Goal: Task Accomplishment & Management: Manage account settings

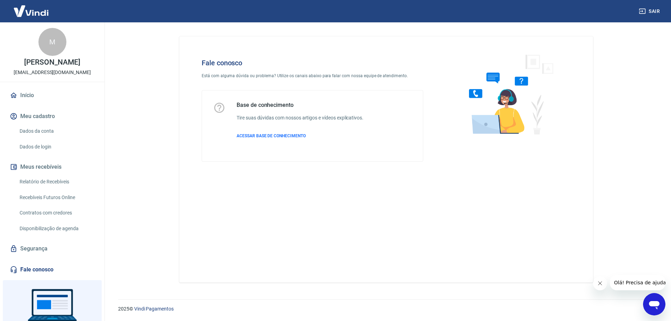
click at [49, 133] on link "Dados da conta" at bounding box center [56, 131] width 79 height 14
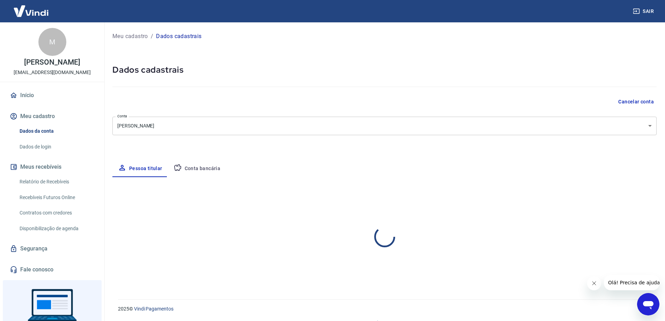
select select "SC"
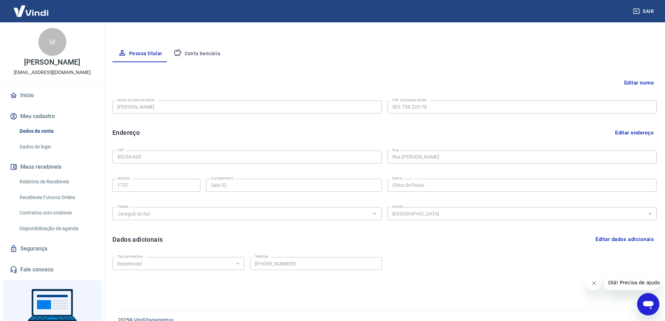
scroll to position [126, 0]
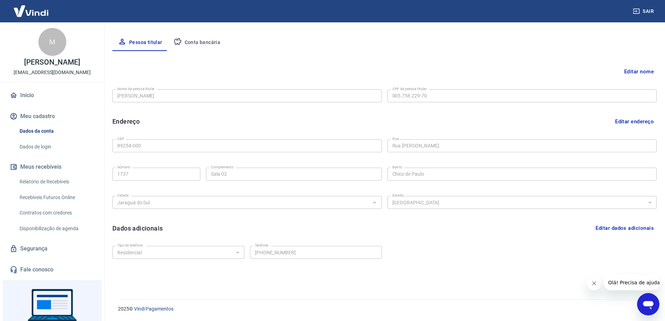
click at [656, 303] on div "Abrir janela de mensagens" at bounding box center [648, 304] width 21 height 21
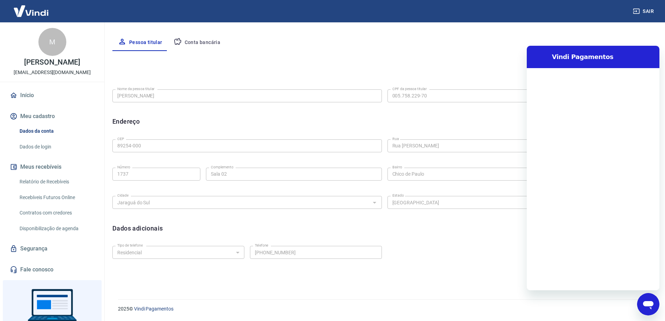
scroll to position [0, 0]
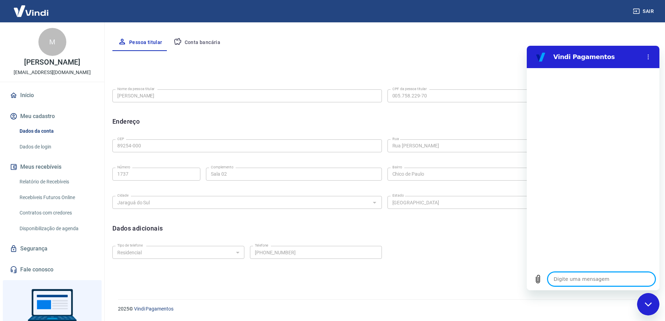
type textarea "o"
type textarea "x"
type textarea "ol"
type textarea "x"
type textarea "ola"
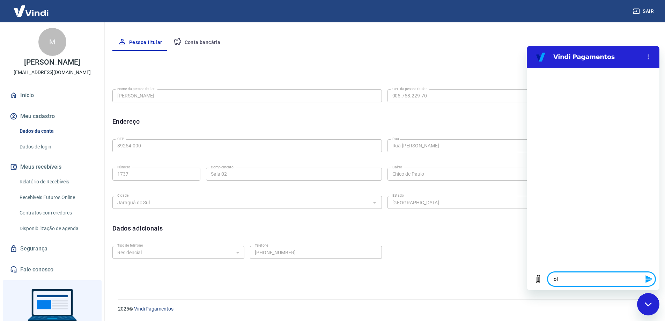
type textarea "x"
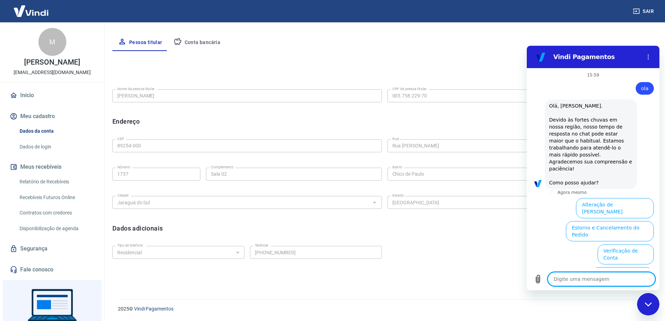
scroll to position [67, 0]
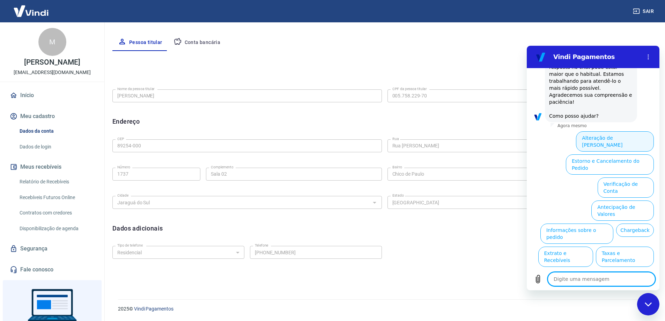
click at [598, 132] on button "Alteração de Dados Cadastrais" at bounding box center [615, 141] width 78 height 20
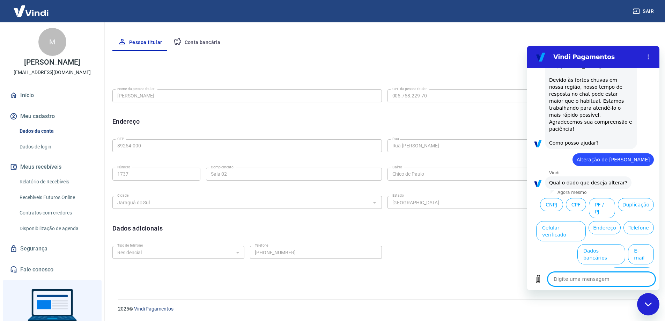
scroll to position [42, 0]
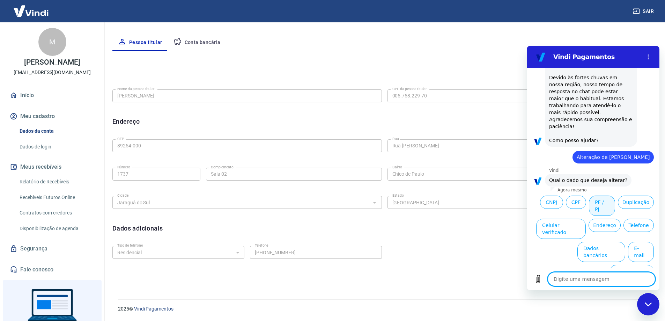
click at [616, 196] on button "PF / PJ" at bounding box center [602, 206] width 26 height 20
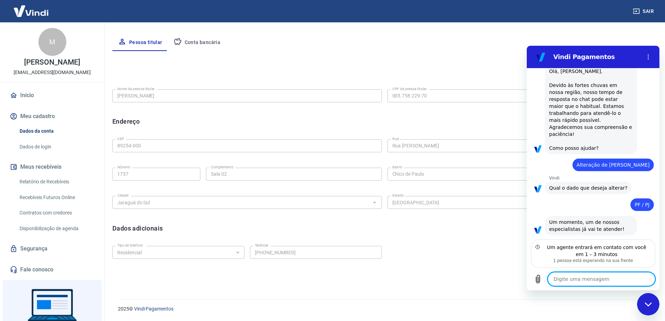
scroll to position [28, 0]
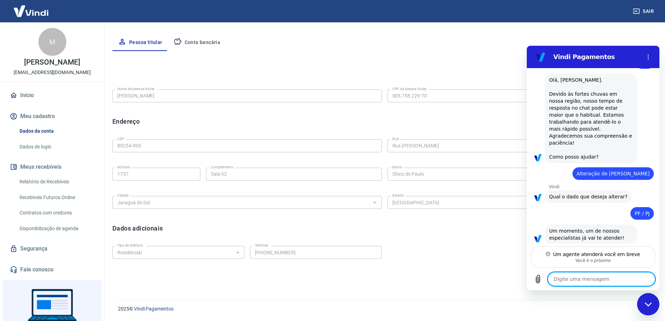
type textarea "x"
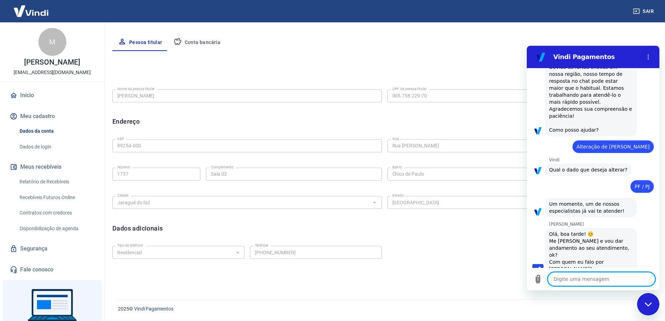
scroll to position [54, 0]
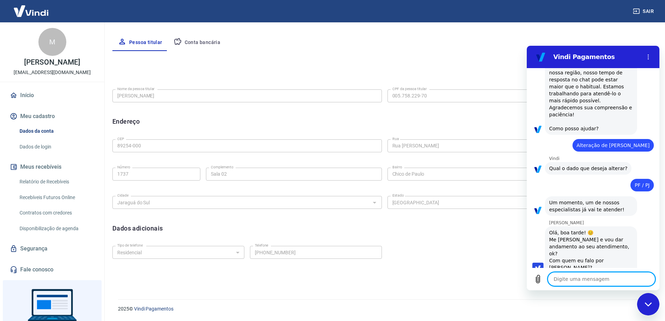
type textarea "b"
type textarea "x"
type textarea "bo"
type textarea "x"
type textarea "boa"
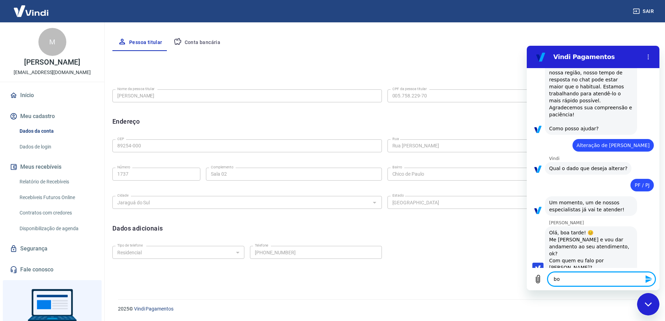
type textarea "x"
type textarea "boa"
type textarea "x"
type textarea "boa a"
type textarea "x"
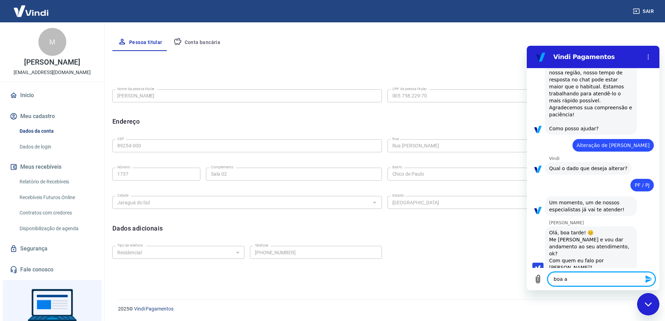
type textarea "boa ar"
type textarea "x"
type textarea "boa ard"
type textarea "x"
type textarea "boa arde"
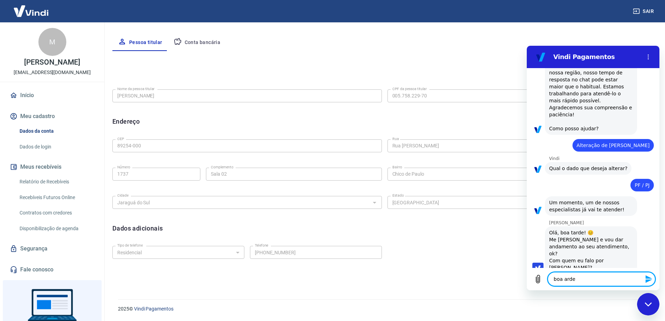
type textarea "x"
type textarea "boa arde"
type textarea "x"
type textarea "boa arde"
type textarea "x"
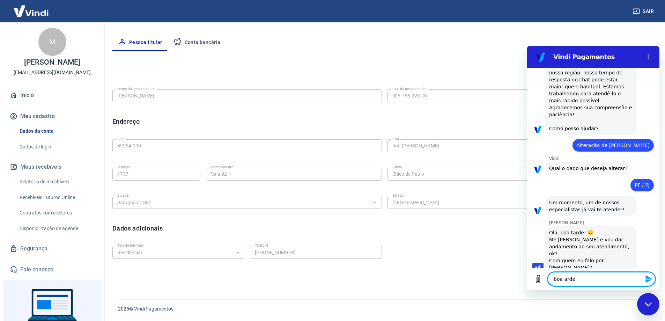
type textarea "boa ard"
type textarea "x"
type textarea "boa ar"
type textarea "x"
type textarea "boa a"
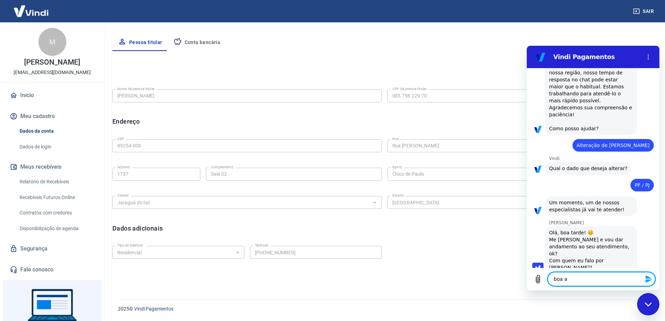
type textarea "x"
type textarea "boa"
type textarea "x"
type textarea "boa t"
type textarea "x"
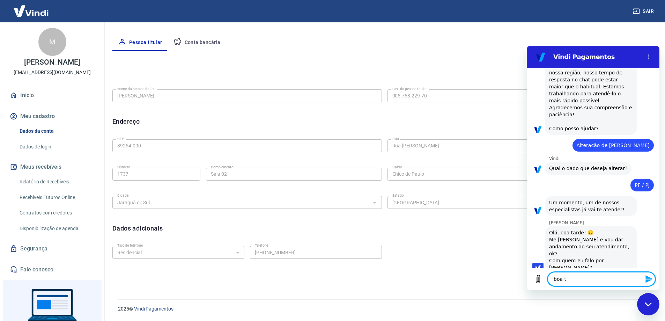
type textarea "boa ta"
type textarea "x"
type textarea "boa tar"
type textarea "x"
type textarea "boa tard"
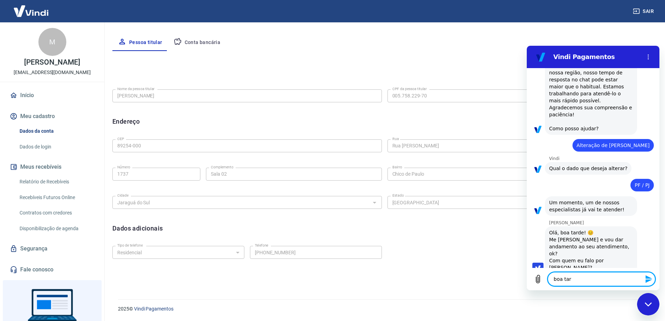
type textarea "x"
type textarea "boa tarde"
type textarea "x"
type textarea "boa tarde"
type textarea "x"
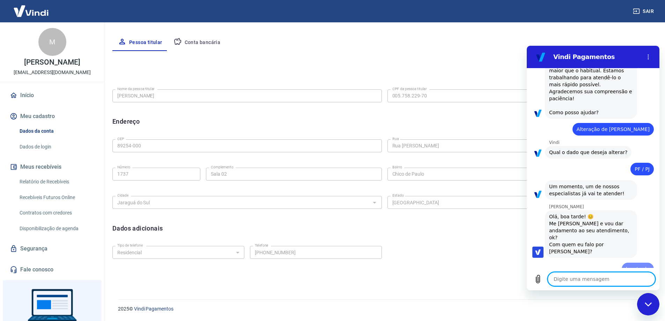
type textarea "x"
type textarea "M"
type textarea "x"
type textarea "Ma"
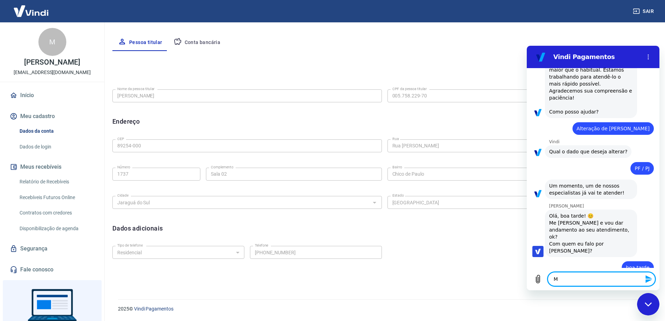
type textarea "x"
type textarea "Mar"
type textarea "x"
type textarea "Marc"
type textarea "x"
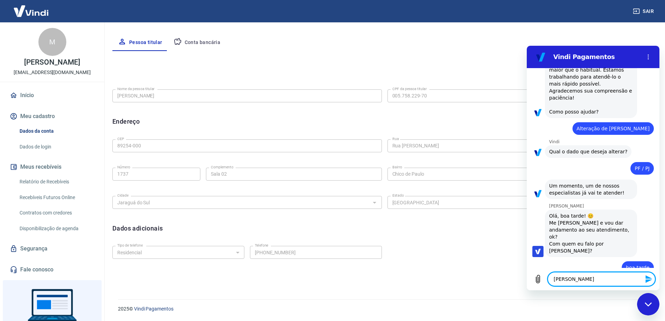
type textarea "Marco"
type textarea "x"
type textarea "Marcos"
type textarea "x"
type textarea "Marcos"
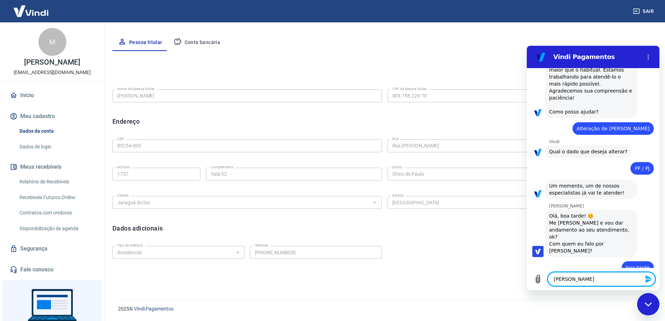
type textarea "x"
type textarea "Marcos P"
type textarea "x"
type textarea "Marcos Pa"
type textarea "x"
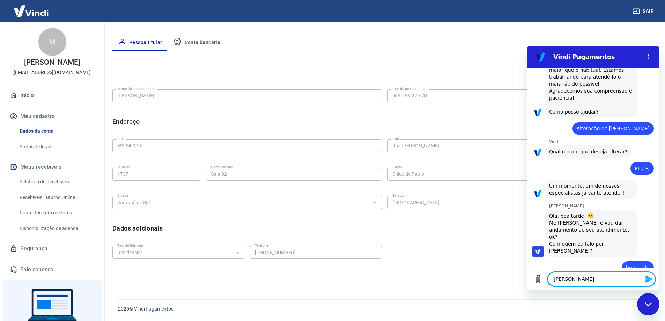
type textarea "Marcos Pau"
type textarea "x"
type textarea "Marcos Paul"
type textarea "x"
type textarea "Marcos Paulo"
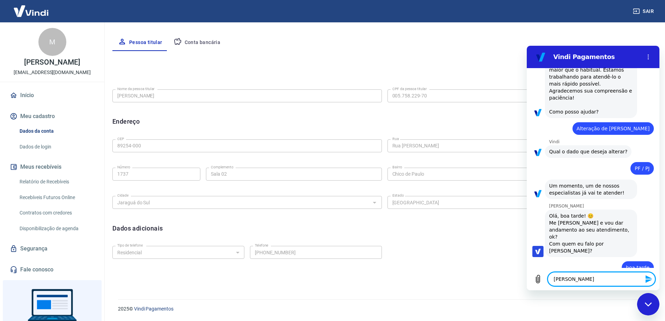
type textarea "x"
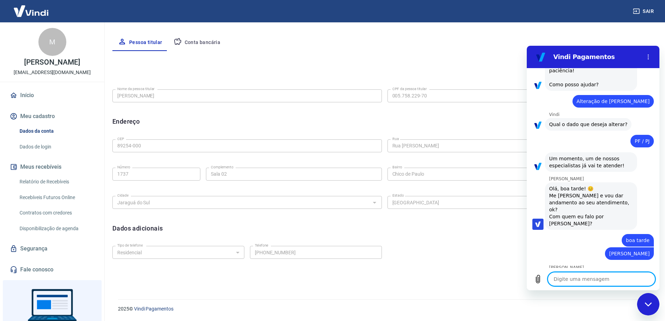
scroll to position [97, 0]
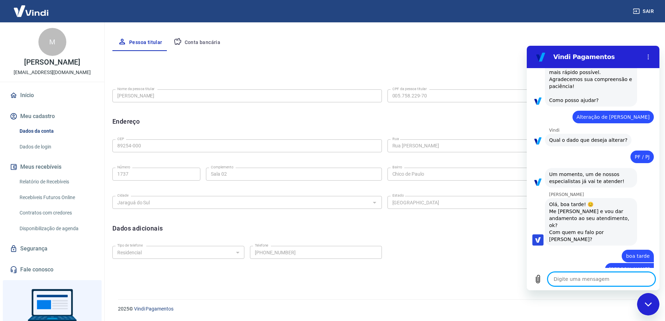
type textarea "x"
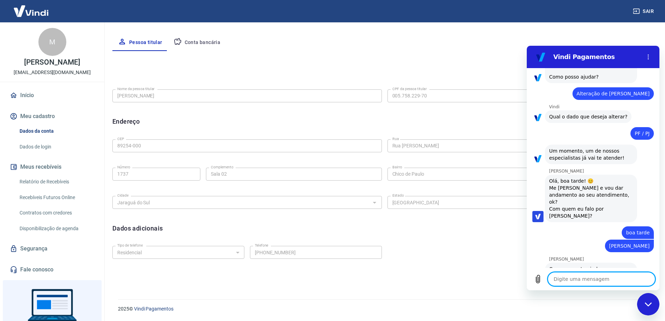
scroll to position [107, 0]
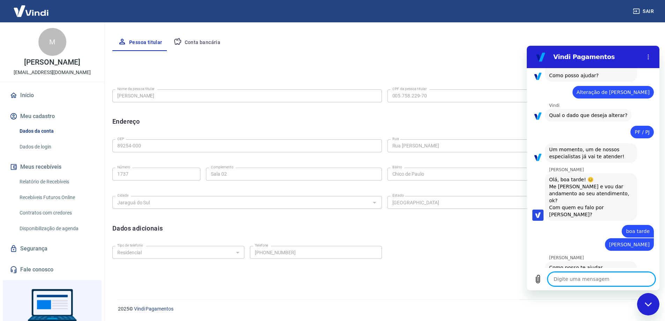
type textarea "s"
type textarea "x"
type textarea "se"
type textarea "x"
type textarea "sem"
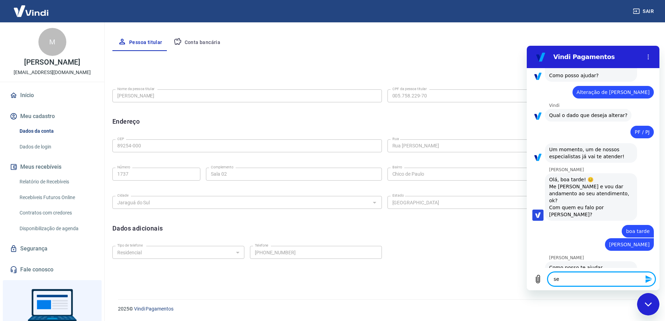
type textarea "x"
type textarea "sema"
type textarea "x"
type textarea "seman"
type textarea "x"
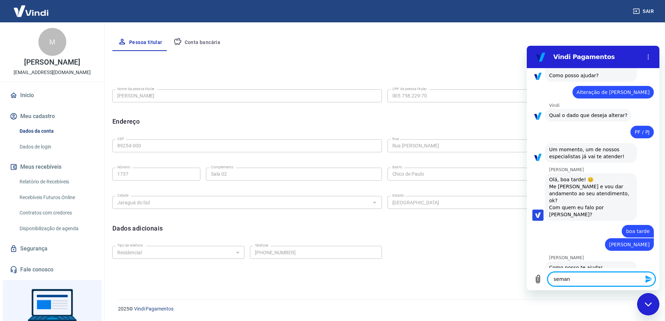
type textarea "semana"
type textarea "x"
type textarea "semana"
type textarea "x"
type textarea "semana l"
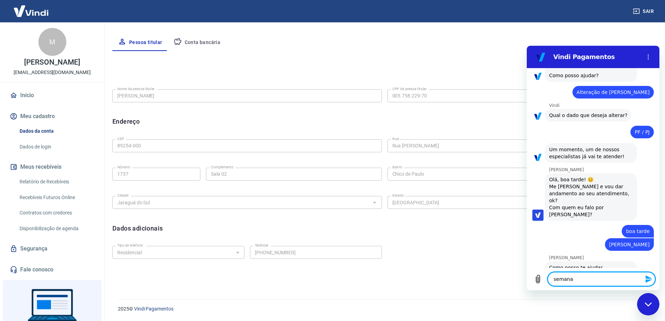
type textarea "x"
type textarea "semana la"
type textarea "x"
type textarea "semana las"
type textarea "x"
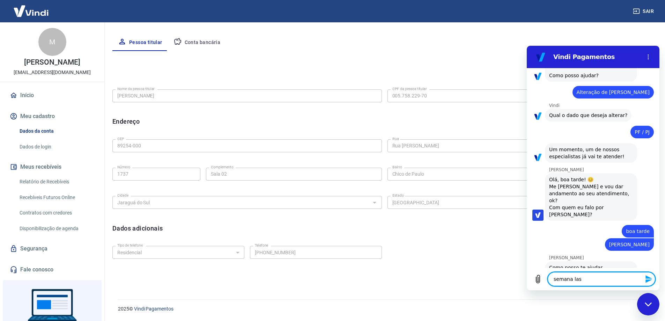
type textarea "semana la"
type textarea "x"
type textarea "semana l"
type textarea "x"
type textarea "semana"
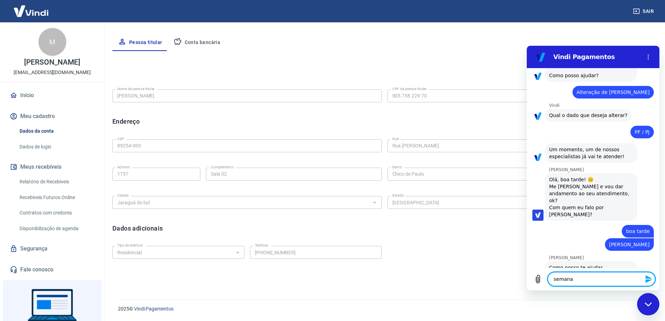
type textarea "x"
type textarea "semana p"
type textarea "x"
type textarea "semana pa"
type textarea "x"
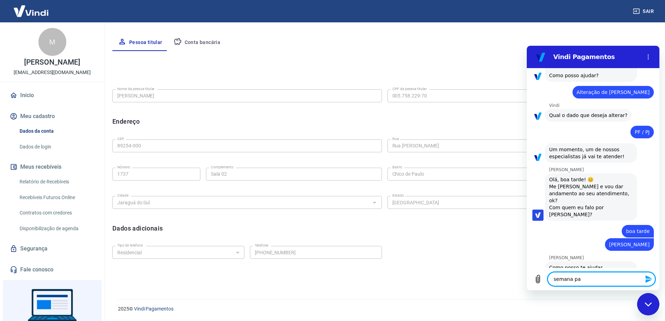
type textarea "semana pas"
type textarea "x"
type textarea "semana pass"
type textarea "x"
type textarea "semana passa"
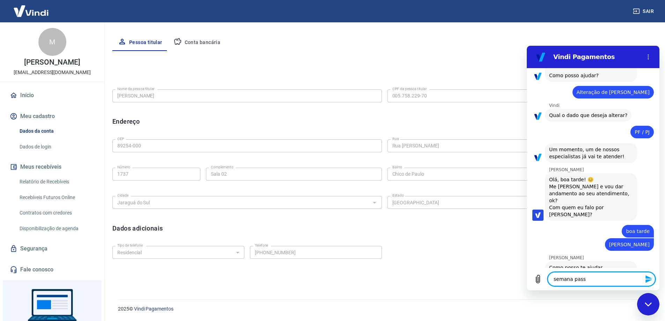
type textarea "x"
type textarea "semana passad"
type textarea "x"
type textarea "semana passada"
type textarea "x"
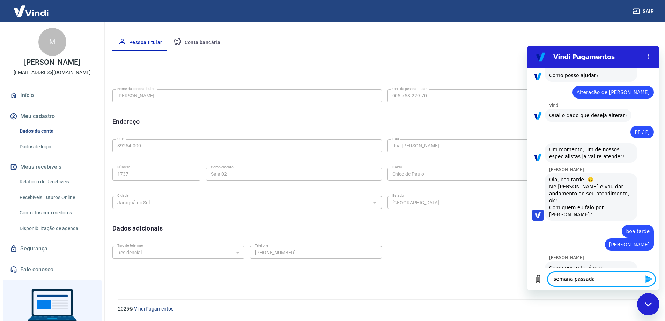
type textarea "semana passada"
type textarea "x"
type textarea "semana passada e"
type textarea "x"
type textarea "semana passada en"
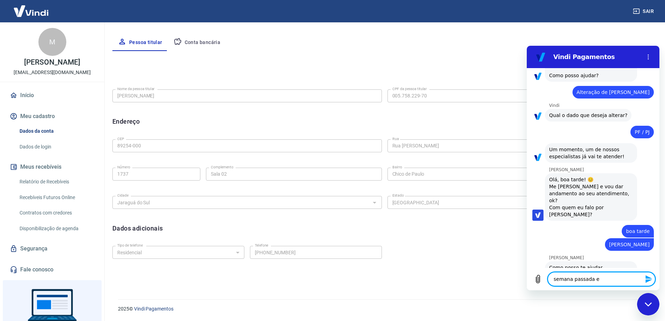
type textarea "x"
type textarea "semana passada ent"
type textarea "x"
type textarea "semana passada entr"
type textarea "x"
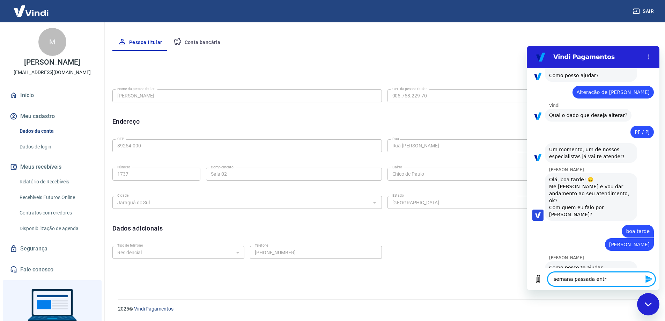
type textarea "semana passada entre"
type textarea "x"
type textarea "semana passada entreg"
type textarea "x"
type textarea "semana passada entregu"
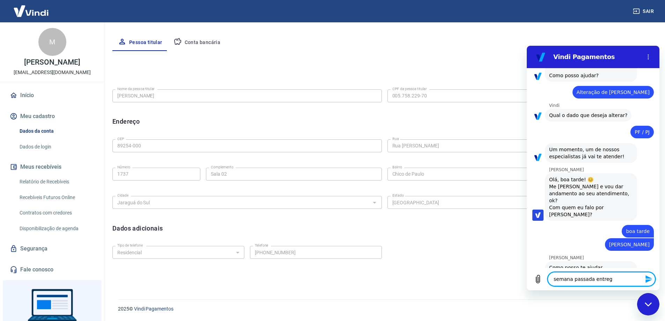
type textarea "x"
type textarea "semana passada entregue"
type textarea "x"
type textarea "semana passada entregu"
type textarea "x"
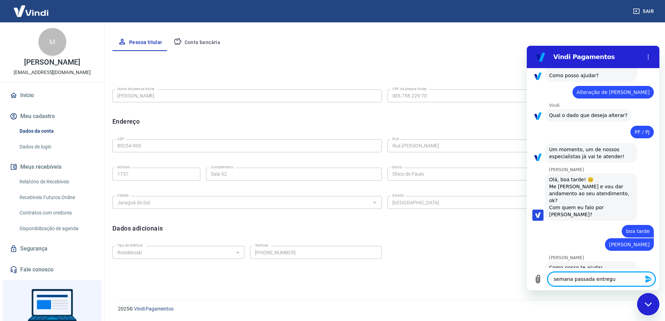
type textarea "semana passada entreg"
type textarea "x"
type textarea "semana passada entre"
type textarea "x"
type textarea "semana passada entrei"
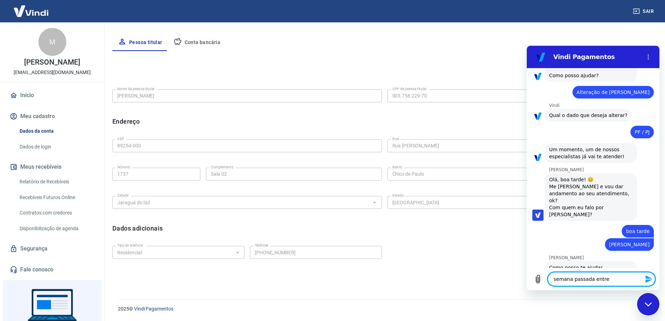
type textarea "x"
type textarea "semana passada entrei"
type textarea "x"
type textarea "semana passada entrei e"
type textarea "x"
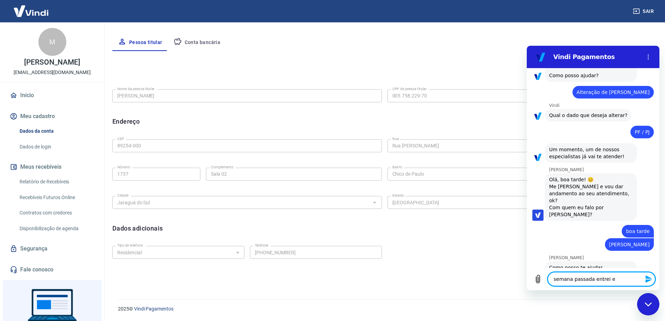
type textarea "semana passada entrei em"
type textarea "x"
type textarea "semana passada entrei em"
type textarea "x"
type textarea "semana passada entrei em c"
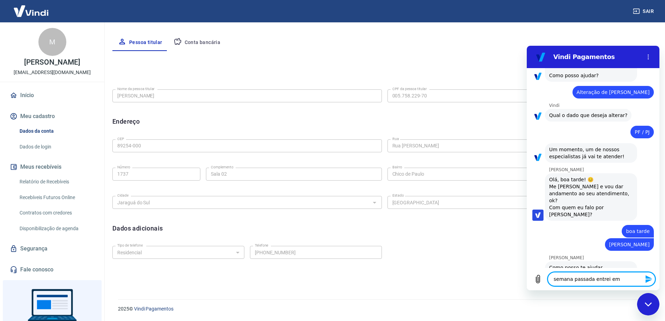
type textarea "x"
type textarea "semana passada entrei em co"
type textarea "x"
type textarea "semana passada entrei em con"
type textarea "x"
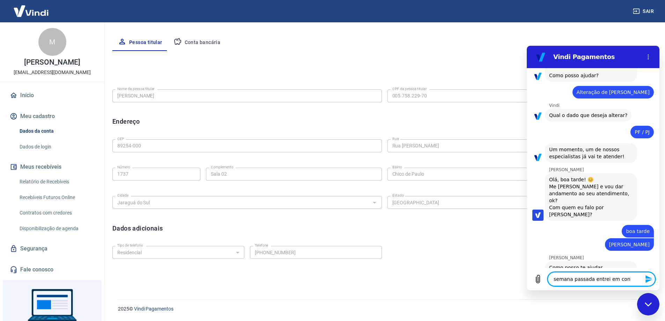
type textarea "semana passada entrei em cont"
type textarea "x"
type textarea "semana passada entrei em conta"
type textarea "x"
type textarea "semana passada entrei em contat"
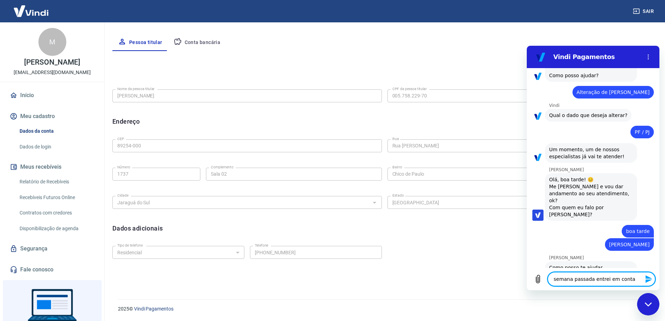
type textarea "x"
type textarea "semana passada entrei em contato"
type textarea "x"
type textarea "semana passada entrei em contato"
type textarea "x"
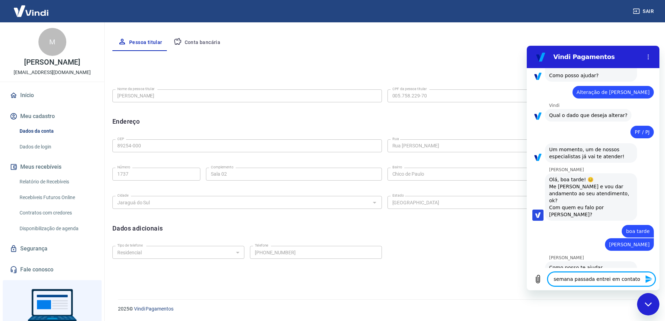
type textarea "semana passada entrei em contato p"
type textarea "x"
type textarea "semana passada entrei em contato pa"
type textarea "x"
type textarea "semana passada entrei em contato par"
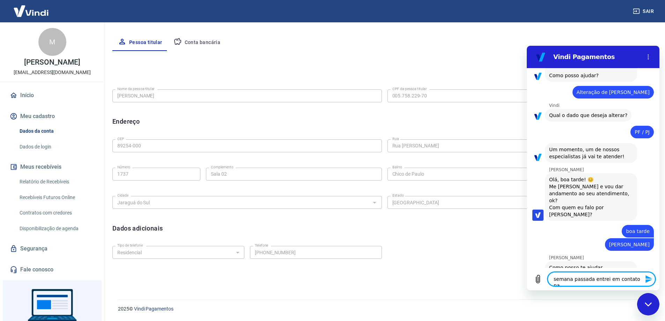
type textarea "x"
type textarea "semana passada entrei em contato para"
type textarea "x"
type textarea "semana passada entrei em contato para"
type textarea "x"
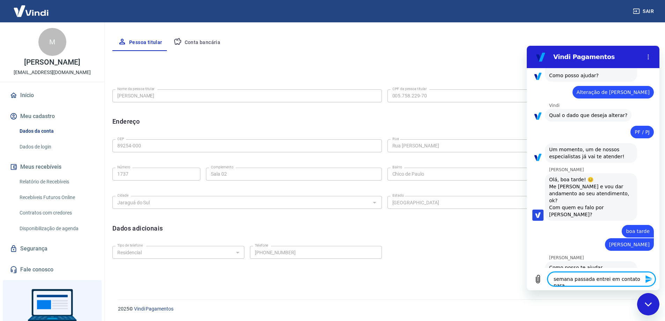
type textarea "semana passada entrei em contato para m"
type textarea "x"
type textarea "semana passada entrei em contato para mu"
type textarea "x"
type textarea "semana passada entrei em contato para mud"
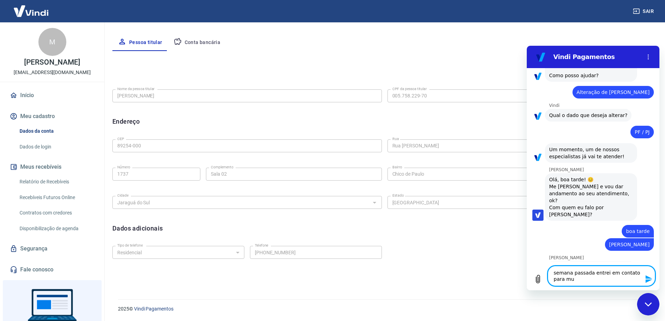
type textarea "x"
type textarea "semana passada entrei em contato para muda"
type textarea "x"
type textarea "semana passada entrei em contato para mudar"
type textarea "x"
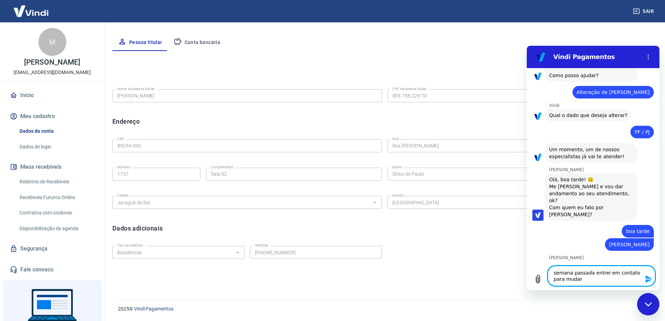
type textarea "semana passada entrei em contato para mudar"
type textarea "x"
type textarea "semana passada entrei em contato para mudar a"
type textarea "x"
type textarea "semana passada entrei em contato para mudar a"
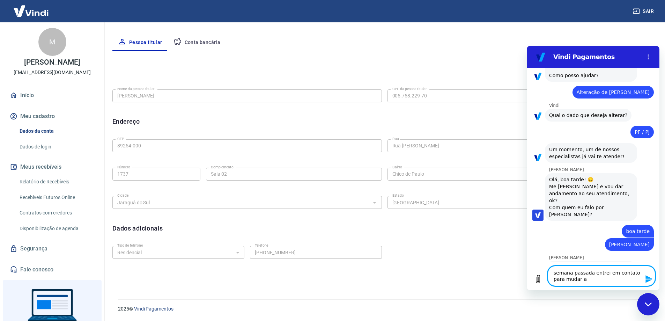
type textarea "x"
type textarea "semana passada entrei em contato para mudar a c"
type textarea "x"
type textarea "semana passada entrei em contato para mudar a co"
type textarea "x"
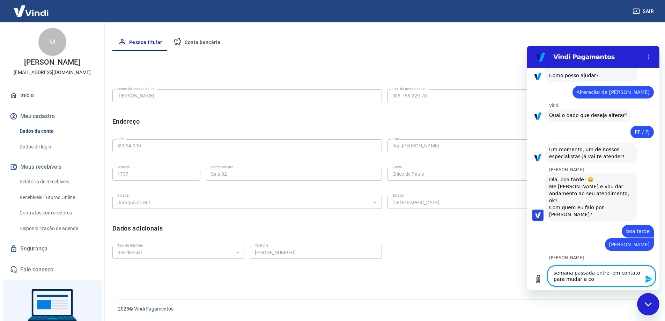
type textarea "semana passada entrei em contato para mudar a cob"
type textarea "x"
type textarea "semana passada entrei em contato para mudar a cobt"
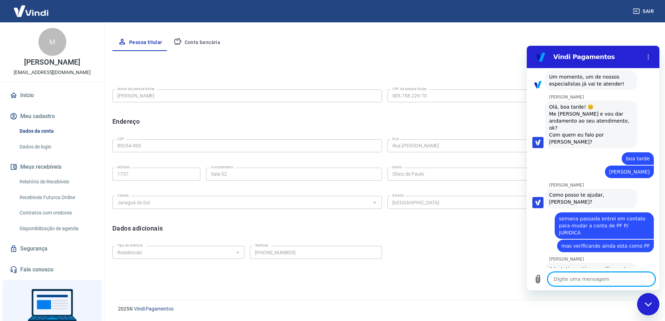
scroll to position [181, 0]
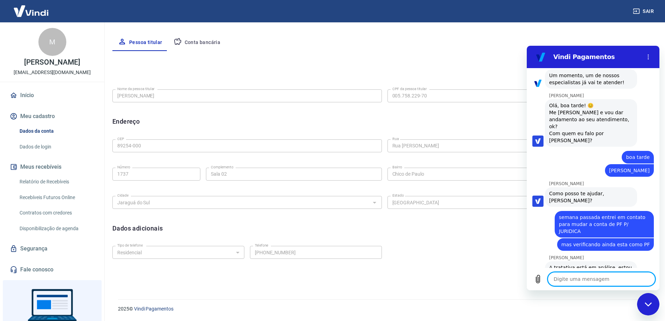
click at [557, 280] on textarea at bounding box center [602, 279] width 108 height 14
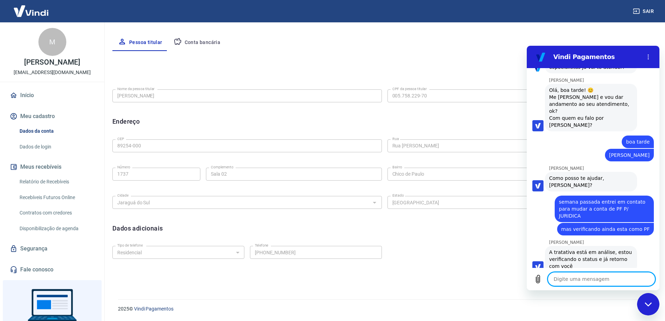
scroll to position [198, 0]
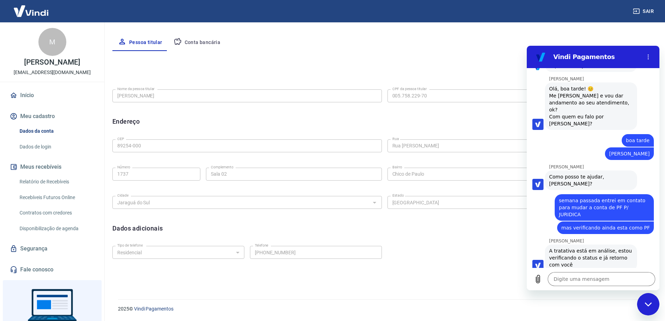
click at [58, 112] on button "Meu cadastro" at bounding box center [52, 116] width 88 height 15
click at [27, 94] on link "Início" at bounding box center [52, 95] width 88 height 15
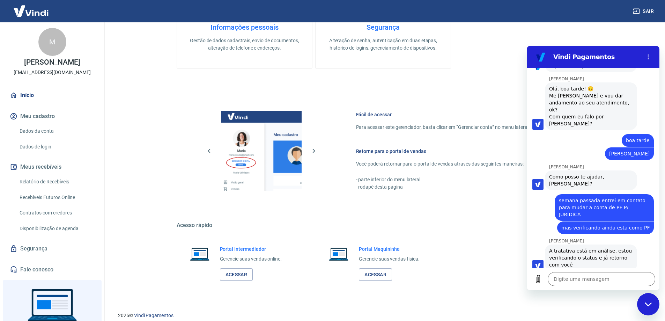
scroll to position [296, 0]
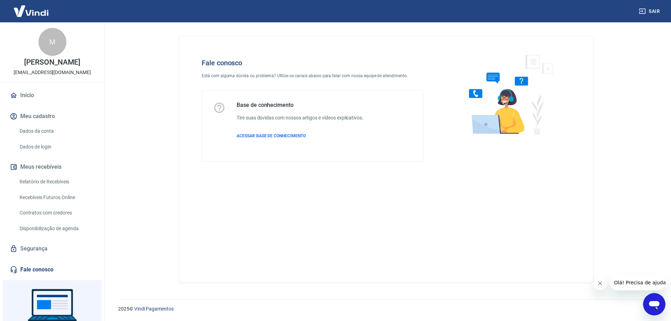
click at [653, 304] on icon "Abrir janela de mensagens" at bounding box center [654, 305] width 10 height 8
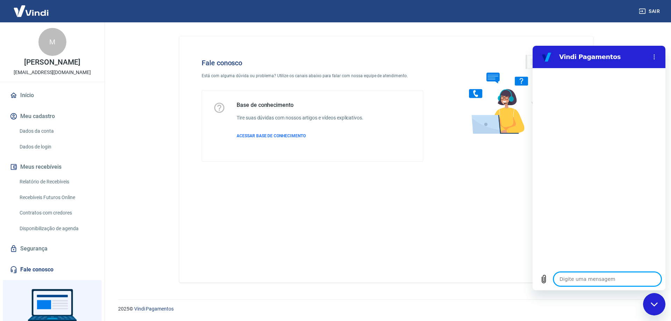
type textarea "o"
type textarea "x"
type textarea "ol"
type textarea "x"
type textarea "ola"
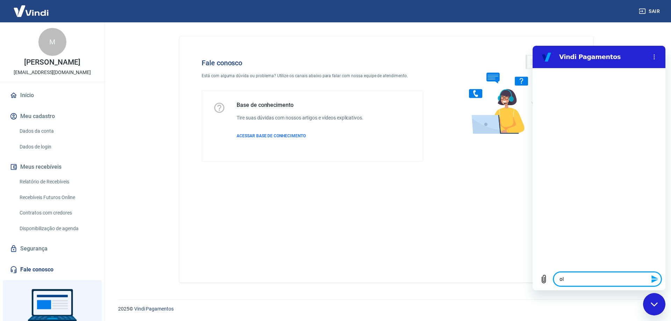
type textarea "x"
type textarea "ola"
type textarea "x"
type textarea "e"
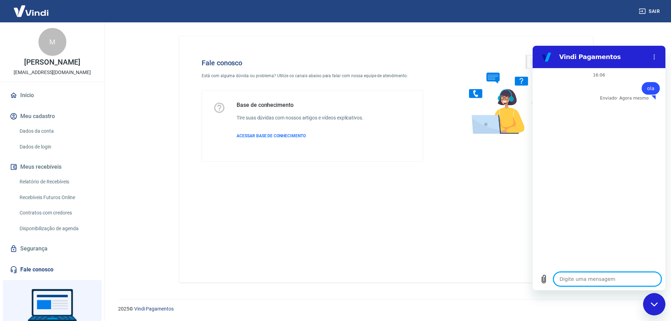
type textarea "x"
type textarea "es"
type textarea "x"
type textarea "est"
type textarea "x"
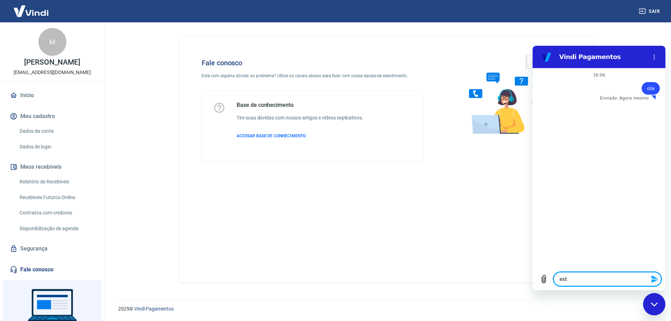
type textarea "esta"
type textarea "x"
type textarea "estav"
type textarea "x"
type textarea "estava"
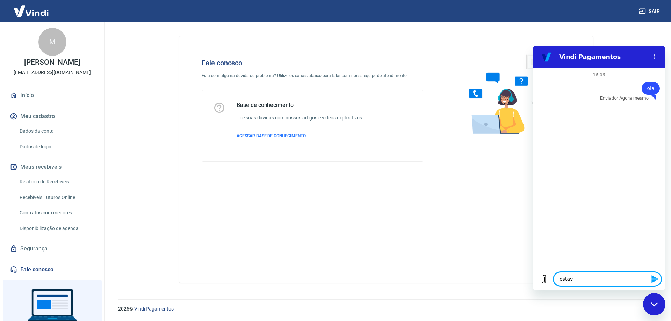
type textarea "x"
type textarea "estava"
type textarea "x"
type textarea "estava e"
type textarea "x"
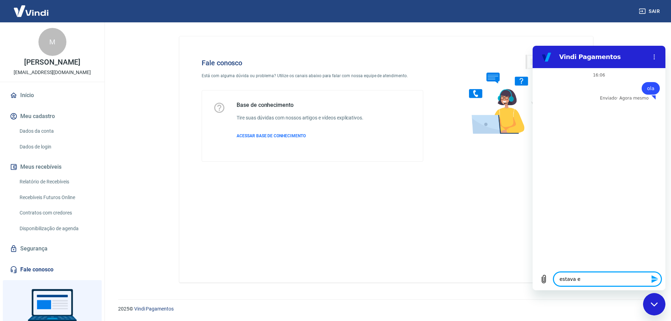
type textarea "estava em"
type textarea "x"
type textarea "estava em"
type textarea "x"
type textarea "estava em c"
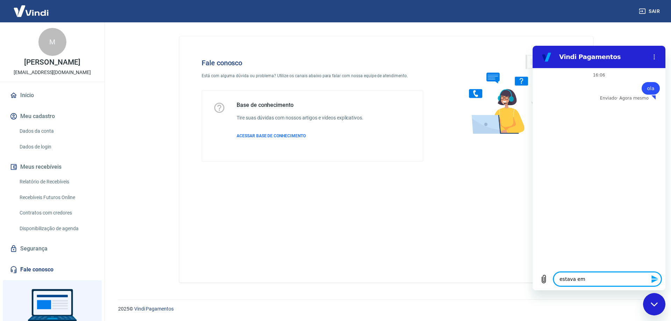
type textarea "x"
type textarea "estava em co"
type textarea "x"
type textarea "estava em con"
type textarea "x"
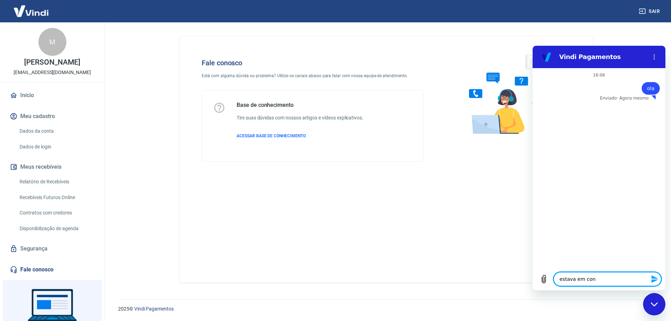
type textarea "estava em conv"
type textarea "x"
type textarea "estava em conve"
type textarea "x"
type textarea "estava em conver"
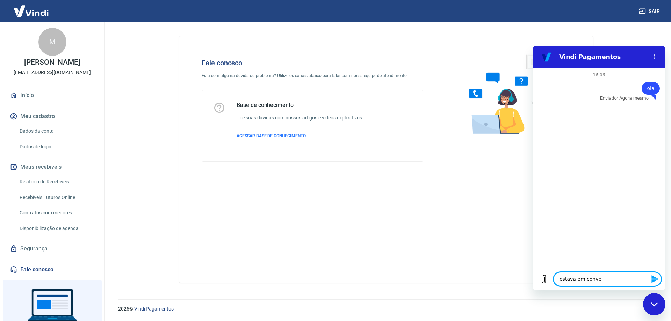
type textarea "x"
type textarea "estava em converf"
type textarea "x"
type textarea "estava em converfs"
type textarea "x"
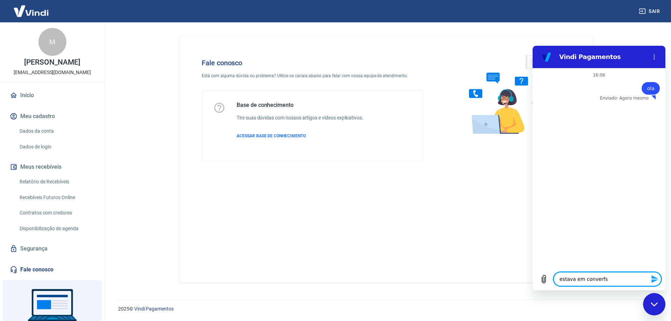
type textarea "estava em converfsa"
type textarea "x"
type textarea "estava em converfsa"
type textarea "x"
type textarea "estava em converfsa c"
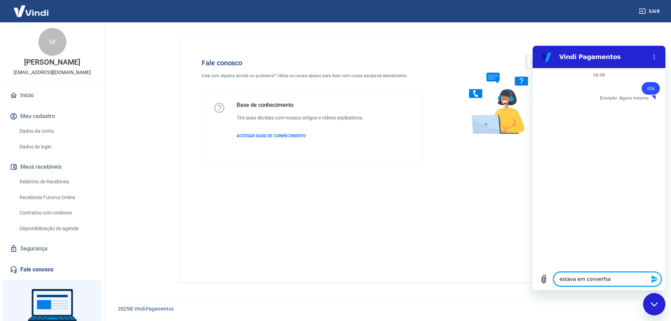
type textarea "x"
type textarea "estava em converfsa co"
type textarea "x"
type textarea "estava em converfsa com"
type textarea "x"
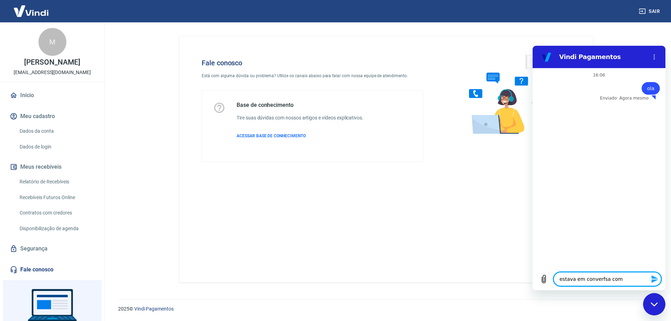
type textarea "estava em converfsa co"
type textarea "x"
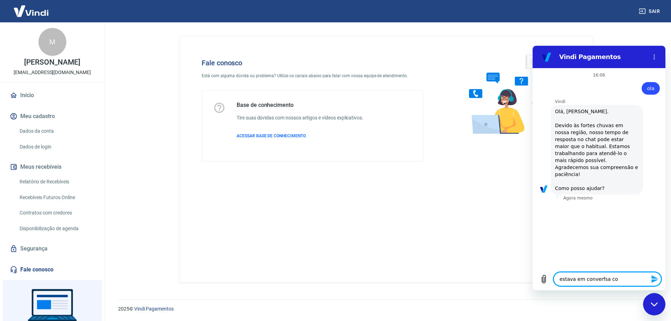
type textarea "estava em converfsa c"
type textarea "x"
type textarea "estava em converfsa"
type textarea "x"
type textarea "estava em converfsa"
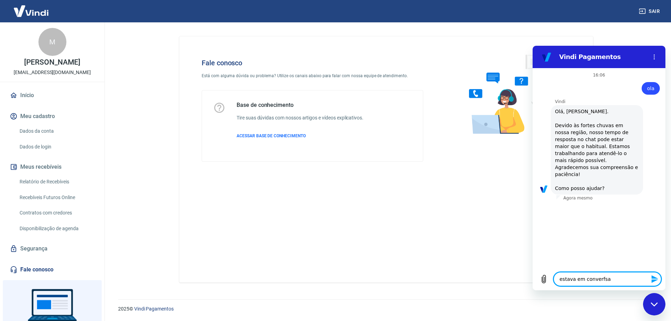
type textarea "x"
type textarea "estava em converfs"
type textarea "x"
type textarea "estava em converf"
type textarea "x"
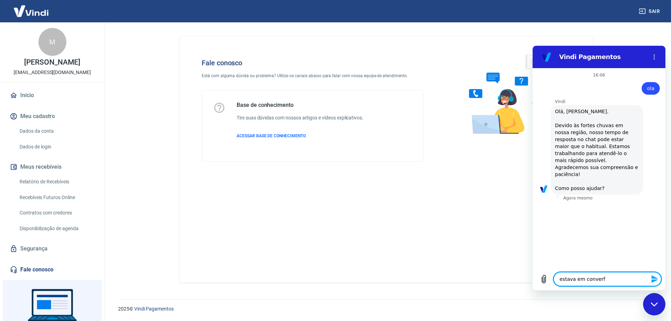
type textarea "estava em conver"
type textarea "x"
type textarea "estava em conve"
type textarea "x"
type textarea "estava em conv"
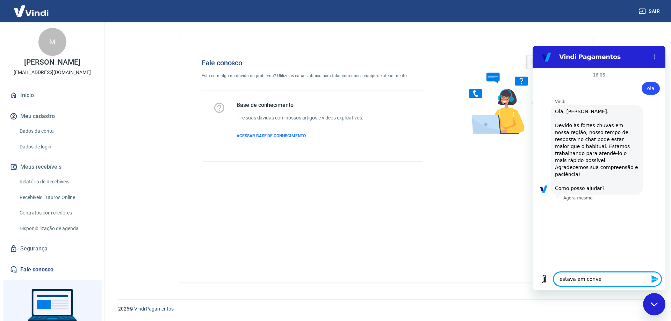
type textarea "x"
type textarea "estava em con"
type textarea "x"
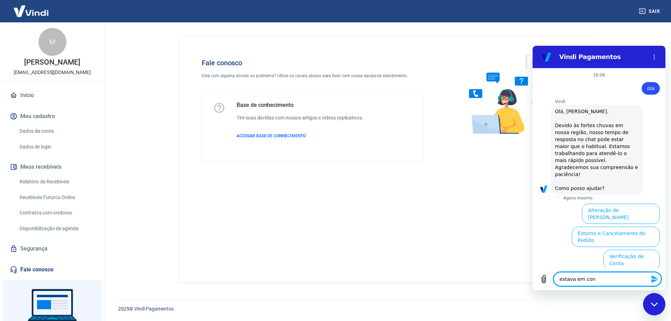
scroll to position [72, 0]
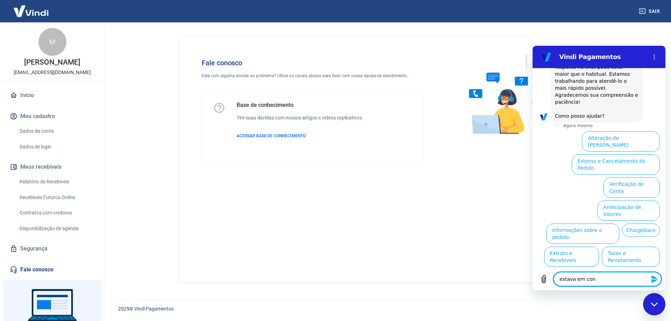
type textarea "estava em co"
type textarea "x"
type textarea "estava em c"
type textarea "x"
type textarea "estava em"
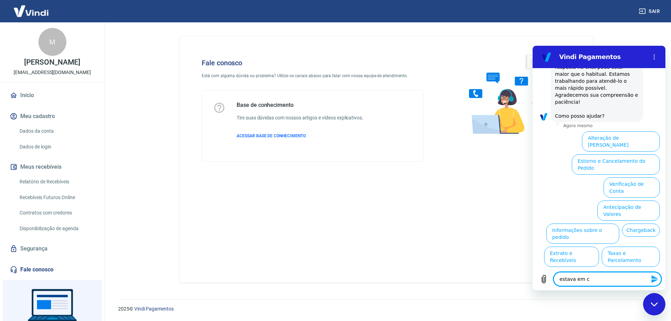
type textarea "x"
type textarea "estava em"
type textarea "x"
type textarea "estava e"
type textarea "x"
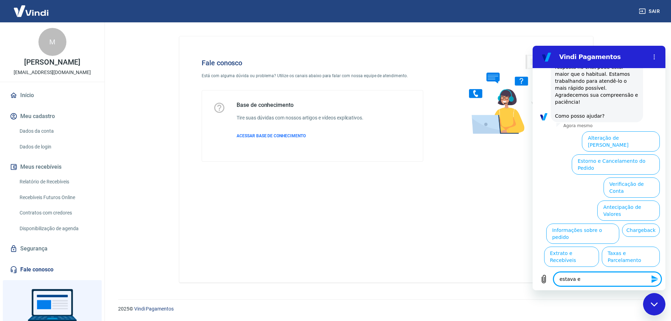
type textarea "estava"
type textarea "x"
type textarea "estava"
type textarea "x"
type textarea "estav"
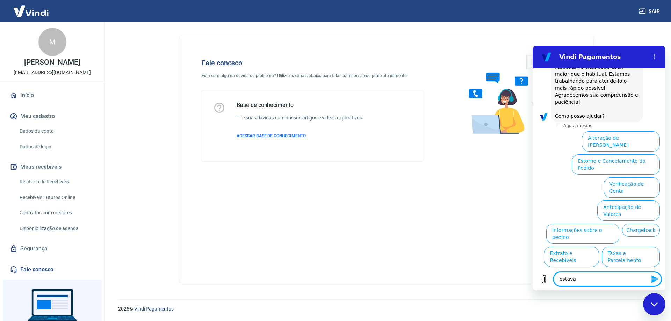
type textarea "x"
type textarea "esta"
type textarea "x"
type textarea "est"
type textarea "x"
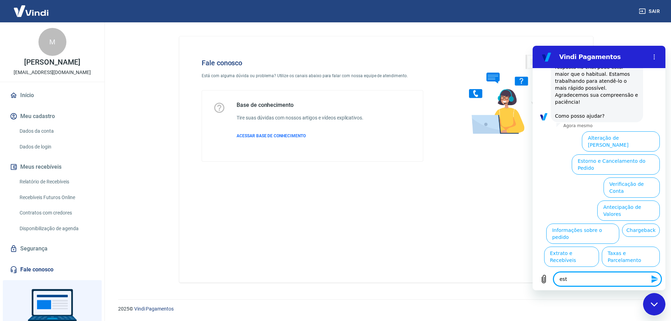
type textarea "es"
type textarea "x"
type textarea "e"
type textarea "x"
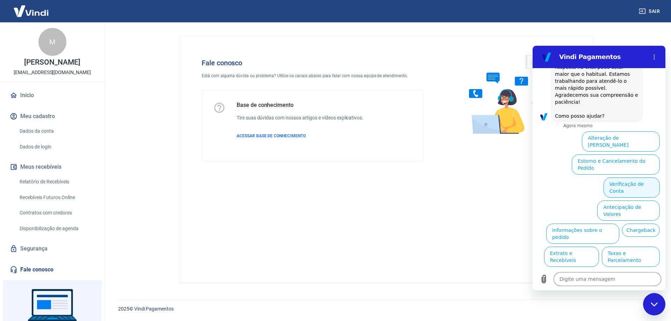
click at [628, 177] on button "Verificação de Conta" at bounding box center [631, 187] width 56 height 20
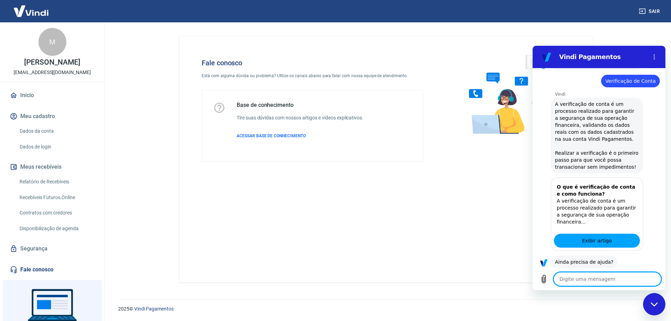
scroll to position [141, 0]
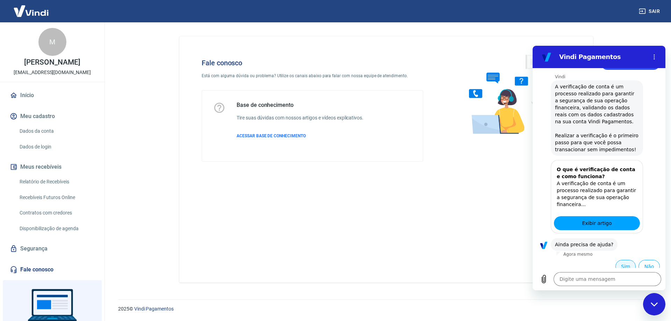
click at [615, 261] on button "Sim" at bounding box center [625, 266] width 20 height 13
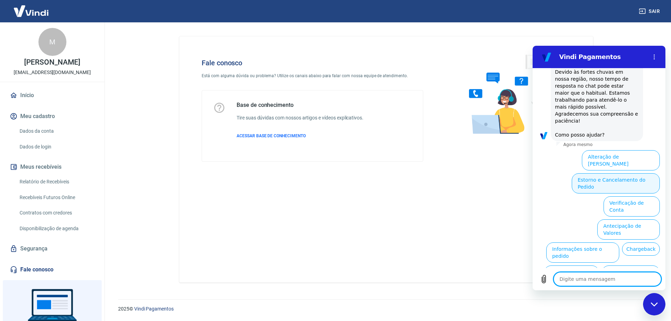
scroll to position [380, 0]
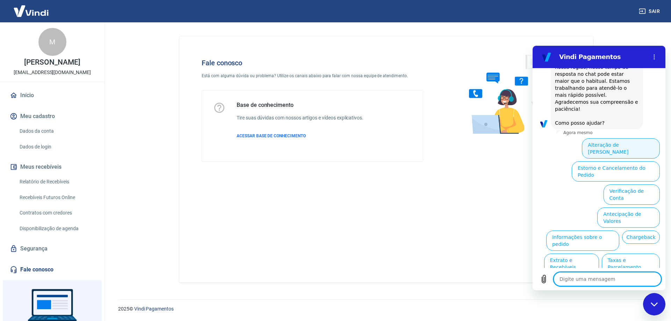
click at [622, 138] on button "Alteração de Dados Cadastrais" at bounding box center [621, 148] width 78 height 20
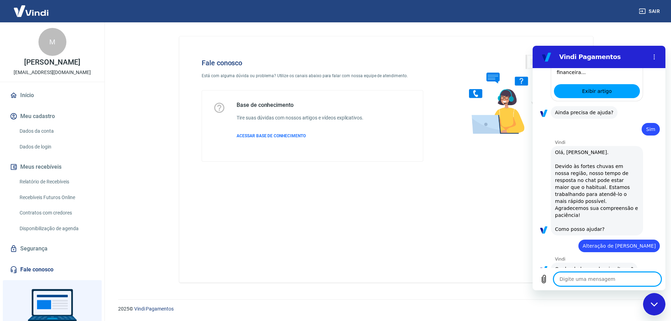
scroll to position [355, 0]
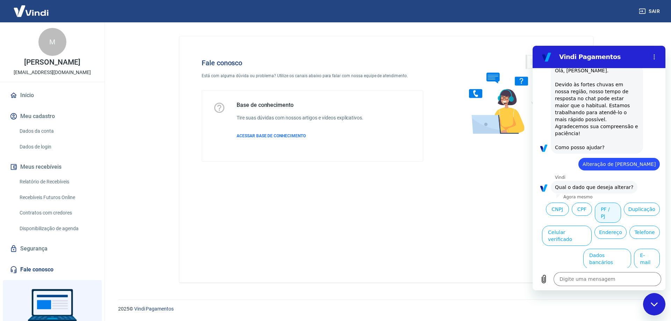
click at [621, 203] on button "PF / PJ" at bounding box center [608, 213] width 26 height 20
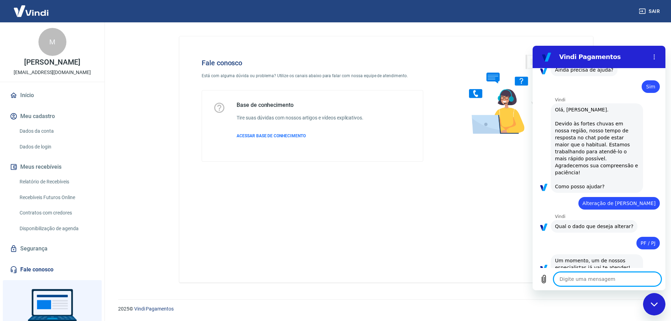
scroll to position [348, 0]
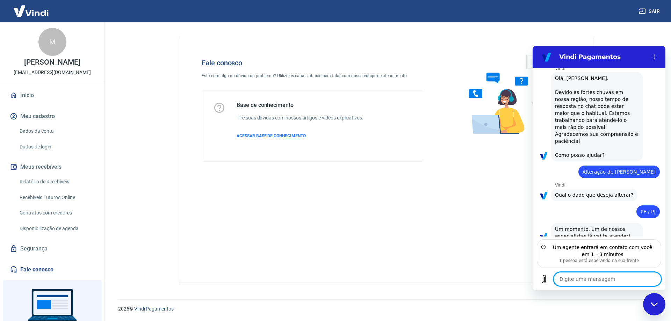
click at [583, 281] on textarea at bounding box center [607, 279] width 108 height 14
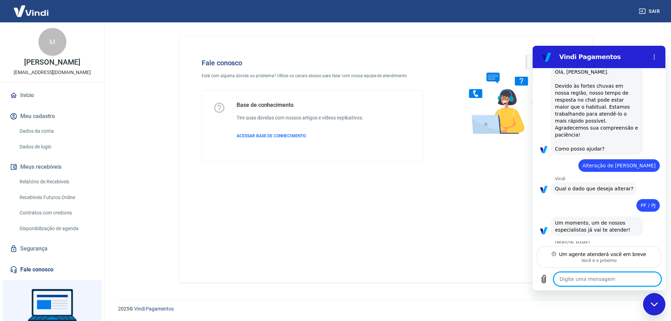
type textarea "x"
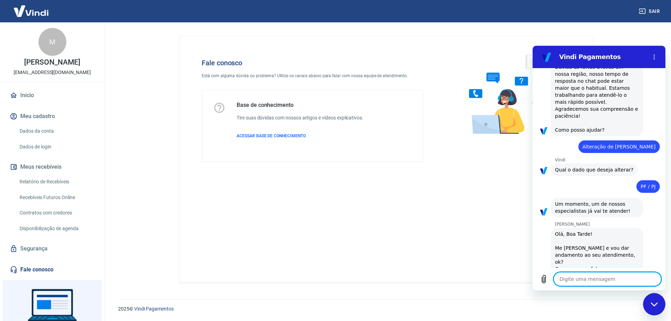
scroll to position [374, 0]
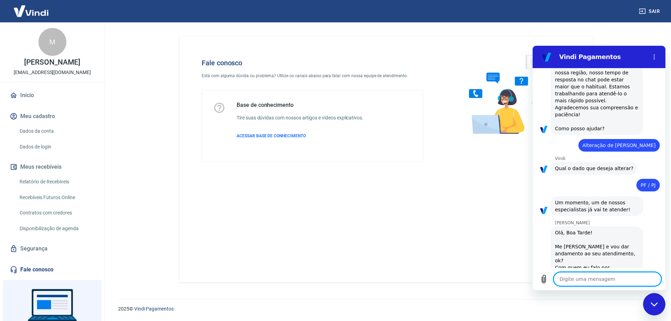
type textarea "o"
type textarea "x"
type textarea "ol"
type textarea "x"
type textarea "ola"
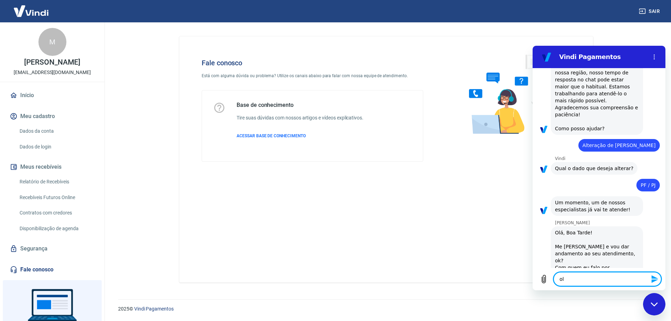
type textarea "x"
type textarea "ola"
type textarea "x"
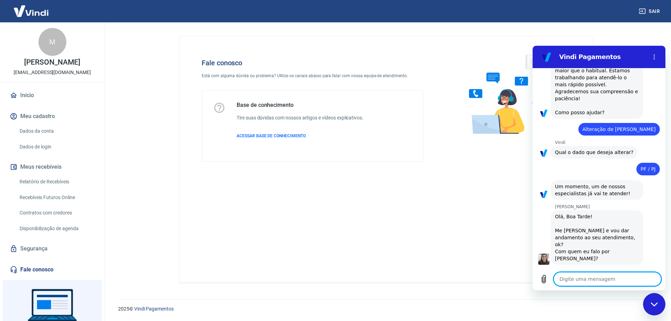
type textarea "x"
type textarea "e"
type textarea "x"
type textarea "es"
type textarea "x"
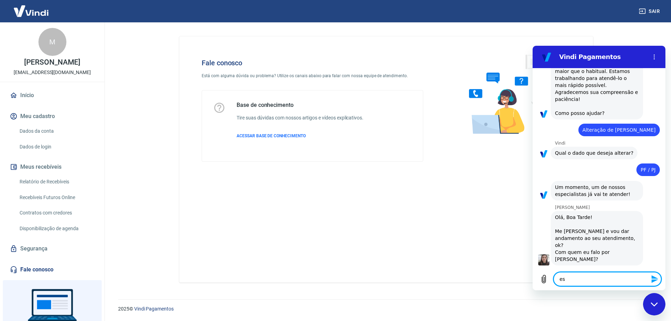
scroll to position [391, 0]
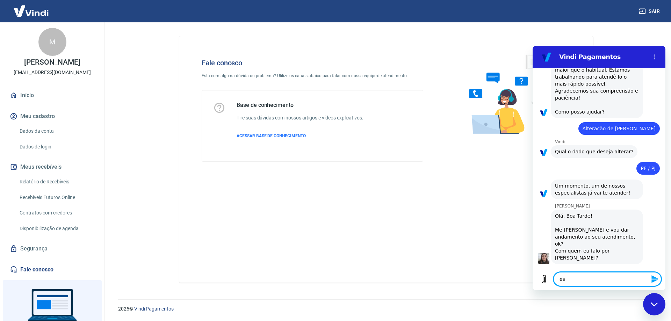
type textarea "est"
type textarea "x"
type textarea "esta"
type textarea "x"
type textarea "estav"
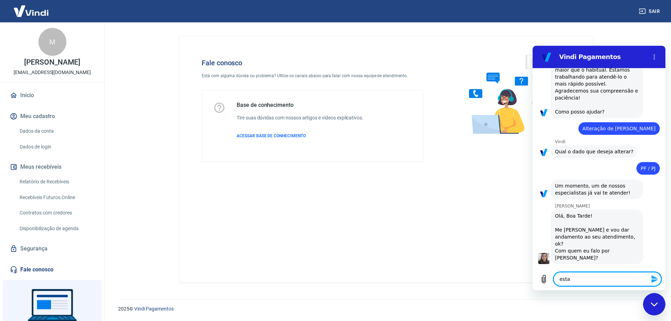
type textarea "x"
type textarea "estava"
type textarea "x"
type textarea "estava"
type textarea "x"
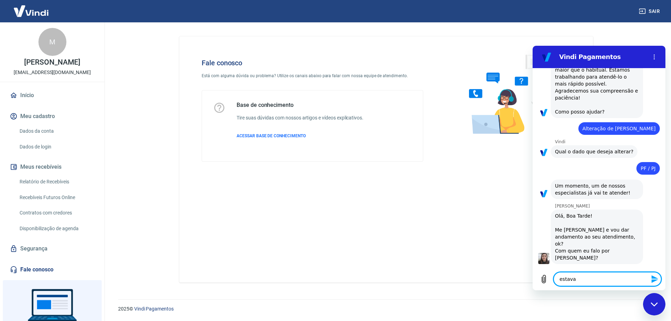
type textarea "estava f"
type textarea "x"
type textarea "estava fl"
type textarea "x"
type textarea "estava fla"
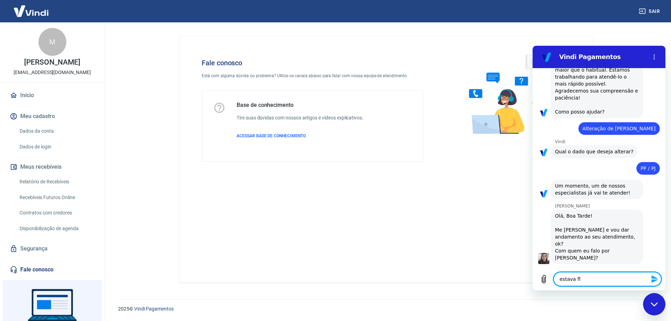
type textarea "x"
type textarea "estava flaa"
type textarea "x"
type textarea "estava fla"
type textarea "x"
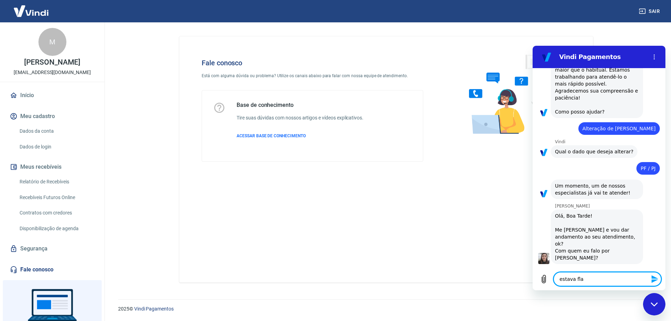
type textarea "estava fl"
type textarea "x"
type textarea "estava f"
type textarea "x"
type textarea "estava fa"
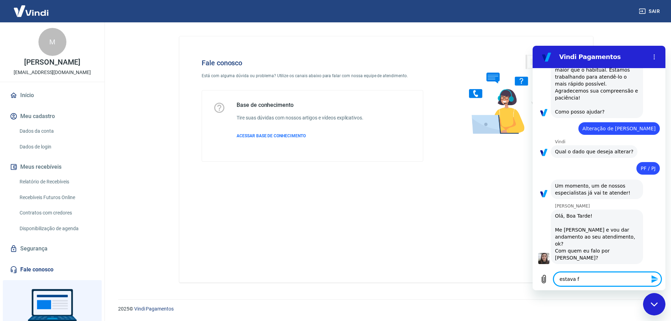
type textarea "x"
type textarea "estava fan"
type textarea "x"
type textarea "estava fand"
type textarea "x"
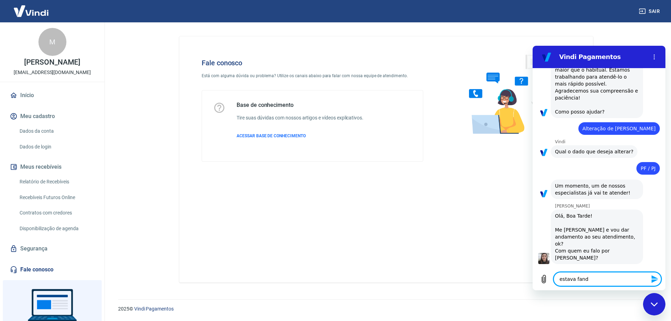
type textarea "estava fando"
type textarea "x"
type textarea "estava fando"
type textarea "x"
type textarea "estava fando"
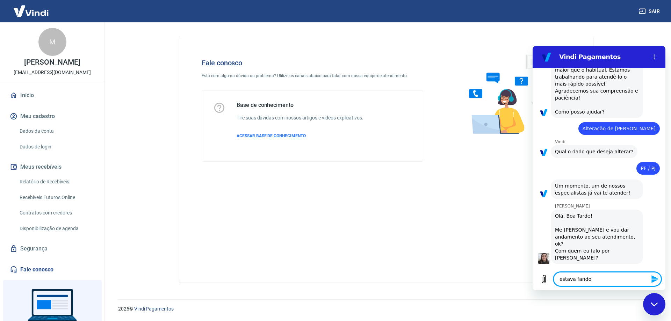
type textarea "x"
type textarea "estava fand"
type textarea "x"
type textarea "estava fan"
type textarea "x"
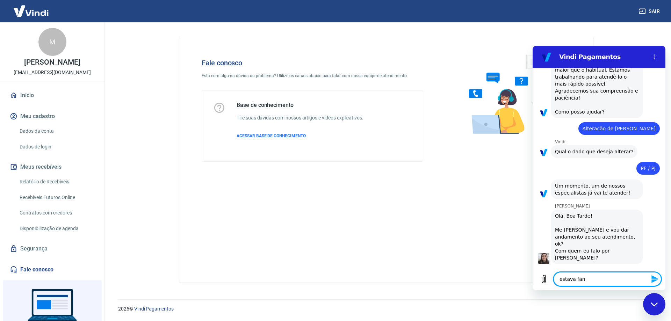
type textarea "estava fa"
type textarea "x"
type textarea "estava fal"
type textarea "x"
type textarea "estava fala"
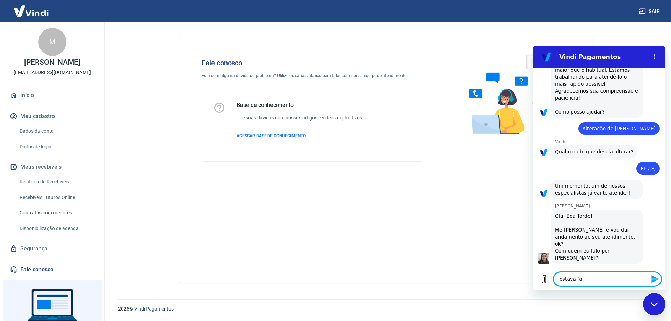
type textarea "x"
type textarea "estava falan"
type textarea "x"
type textarea "estava faland"
type textarea "x"
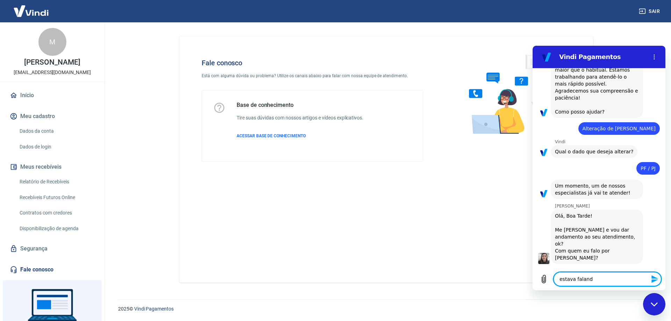
type textarea "estava falando"
type textarea "x"
type textarea "estava falando"
type textarea "x"
type textarea "estava falando c"
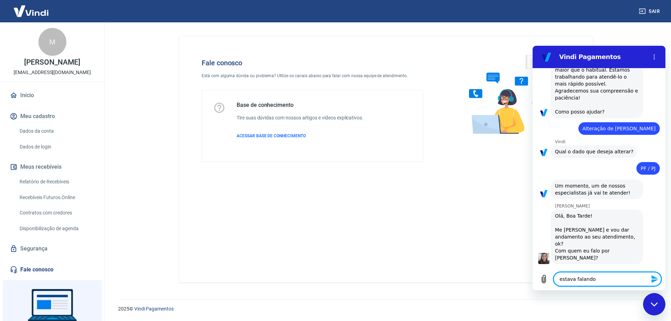
type textarea "x"
type textarea "estava falando co"
type textarea "x"
type textarea "estava falando com"
type textarea "x"
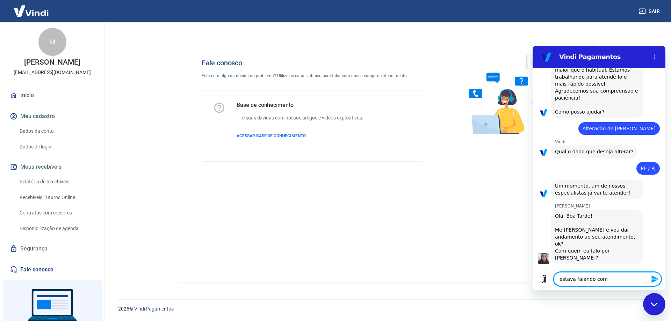
type textarea "estava falando com"
type textarea "x"
type textarea "estava falando com o"
type textarea "x"
type textarea "estava falando com ou"
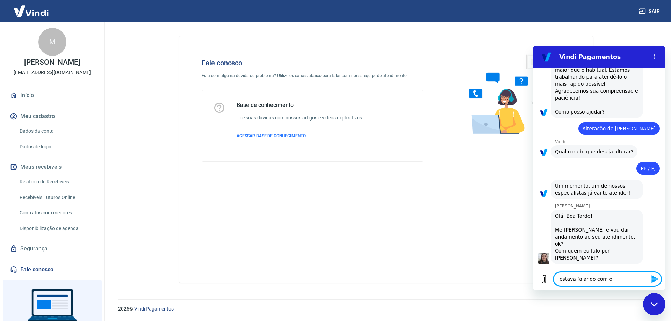
type textarea "x"
type textarea "estava falando com out"
type textarea "x"
type textarea "estava falando com outr"
type textarea "x"
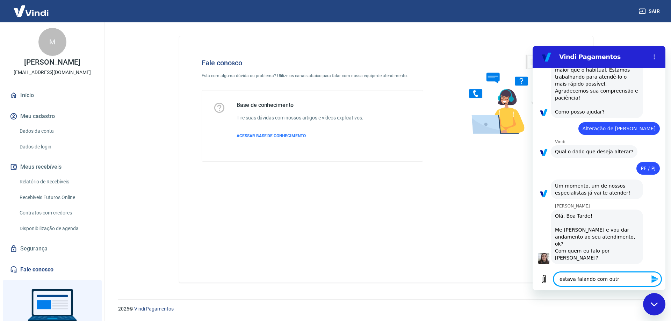
type textarea "estava falando com outro"
type textarea "x"
type textarea "estava falando com outro"
type textarea "x"
type textarea "estava falando com outro a"
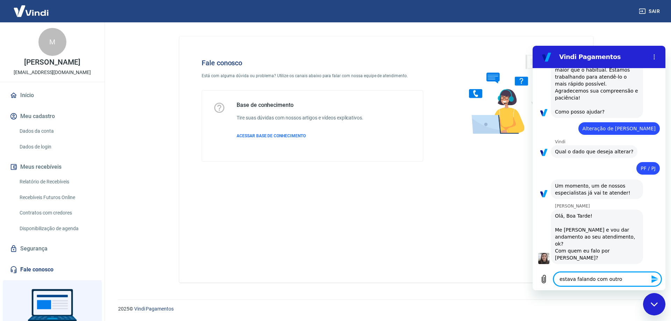
type textarea "x"
type textarea "estava falando com outro at"
type textarea "x"
type textarea "estava falando com outro ate"
type textarea "x"
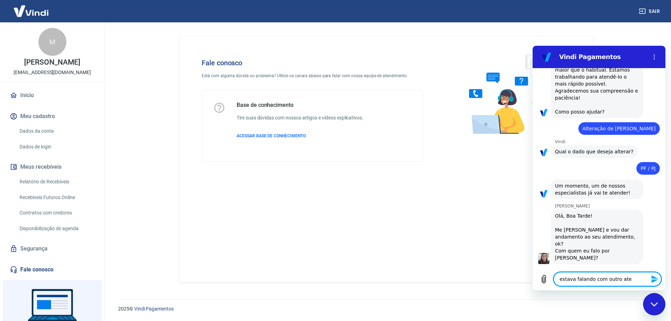
type textarea "estava falando com outro aten"
type textarea "x"
type textarea "estava falando com outro atend"
type textarea "x"
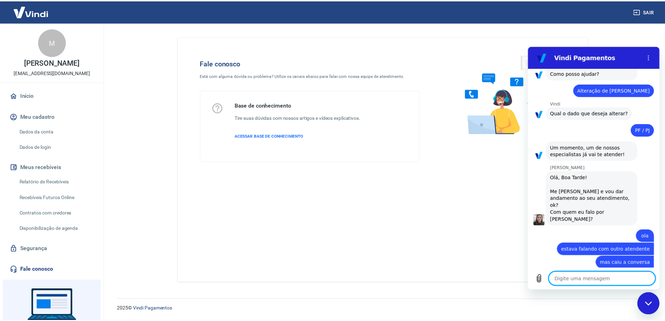
scroll to position [431, 0]
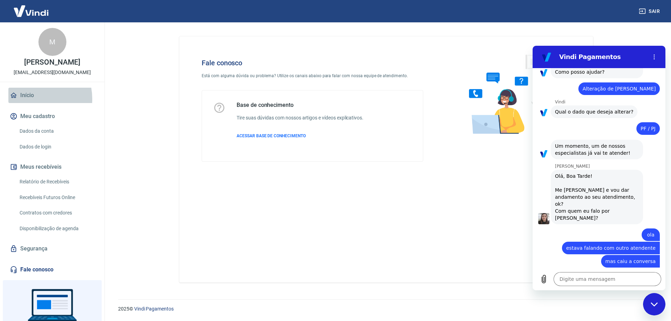
click at [30, 99] on link "Início" at bounding box center [52, 95] width 88 height 15
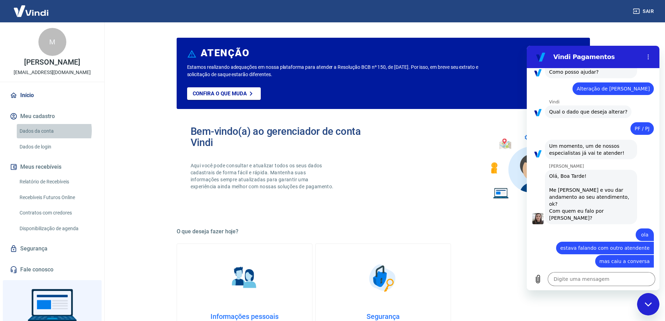
click at [47, 131] on link "Dados da conta" at bounding box center [56, 131] width 79 height 14
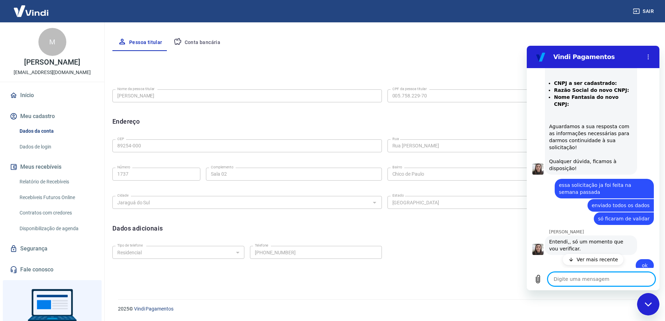
scroll to position [809, 0]
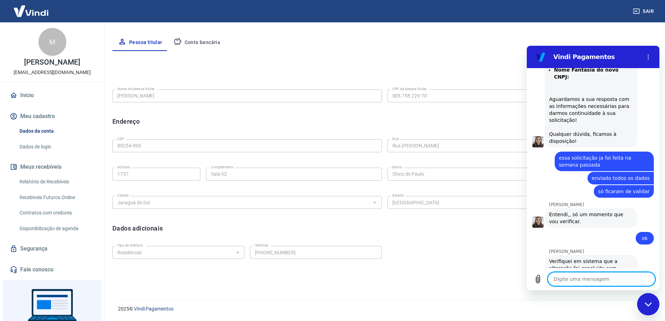
click at [575, 275] on textarea at bounding box center [602, 279] width 108 height 14
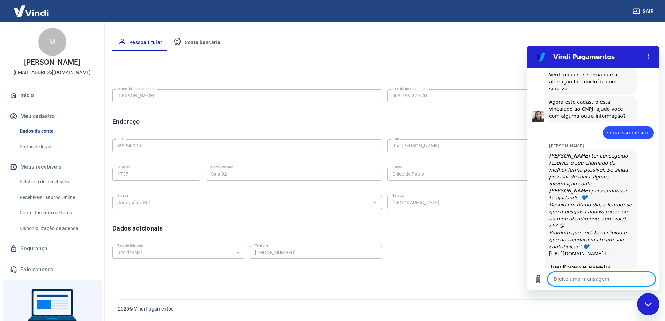
scroll to position [1034, 0]
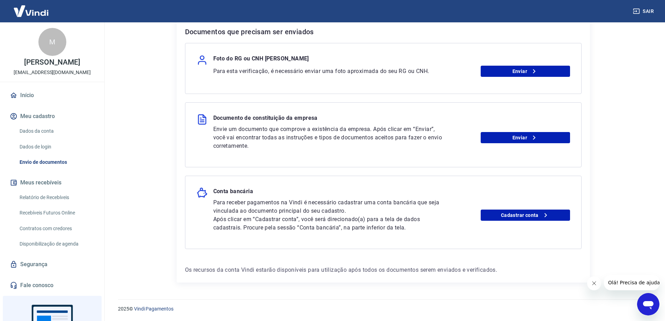
scroll to position [108, 0]
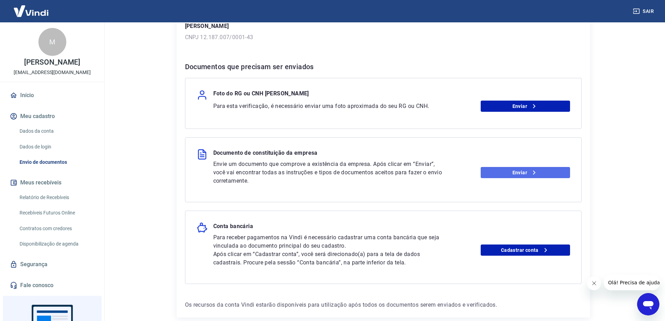
click at [533, 172] on icon at bounding box center [534, 172] width 8 height 8
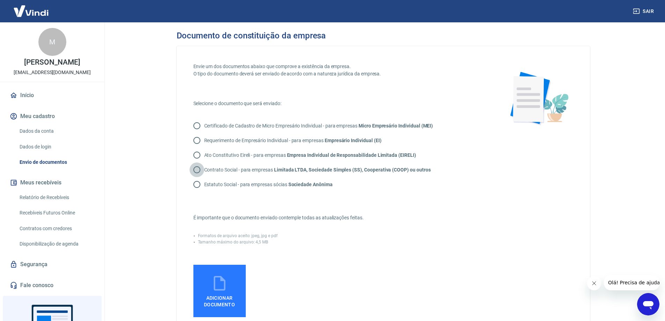
click at [198, 170] on input "Contrato Social - para empresas Limitada LTDA, Sociedade Simples (SS), Cooperat…" at bounding box center [197, 169] width 15 height 15
radio input "true"
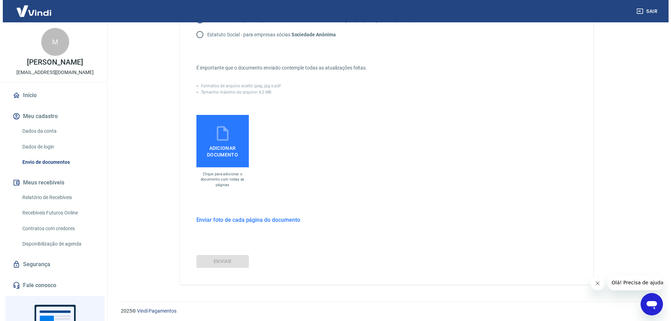
scroll to position [152, 0]
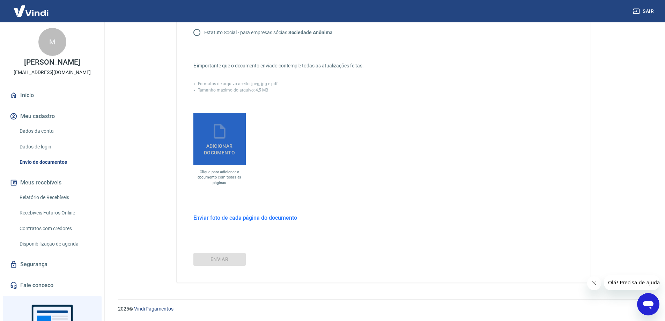
click at [227, 136] on icon at bounding box center [219, 131] width 17 height 17
click at [0, 0] on input "Adicionar documento" at bounding box center [0, 0] width 0 height 0
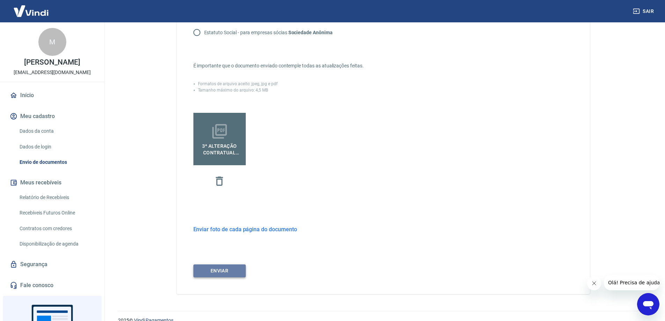
click at [220, 269] on button "ENVIAR" at bounding box center [220, 270] width 52 height 13
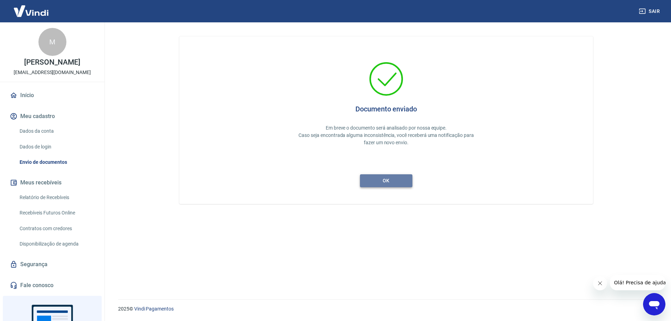
click at [383, 182] on button "ok" at bounding box center [386, 180] width 52 height 13
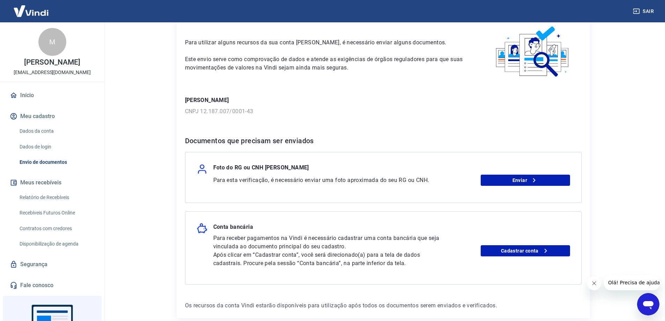
scroll to position [70, 0]
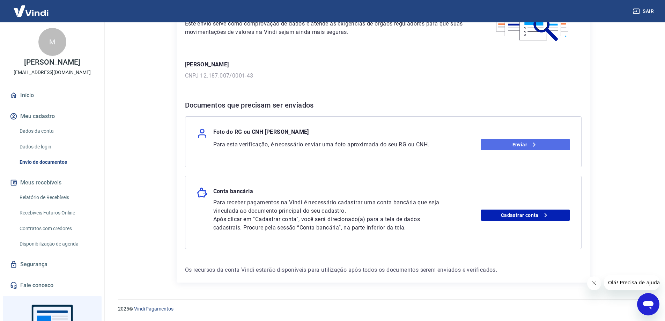
click at [538, 143] on icon at bounding box center [534, 144] width 8 height 8
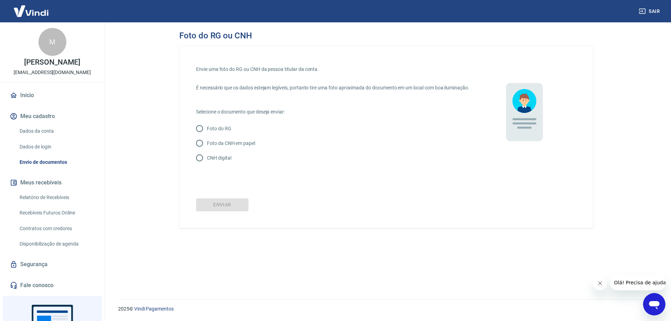
click at [224, 136] on label "Foto do RG" at bounding box center [327, 128] width 271 height 15
click at [207, 136] on input "Foto do RG" at bounding box center [199, 128] width 15 height 15
radio input "true"
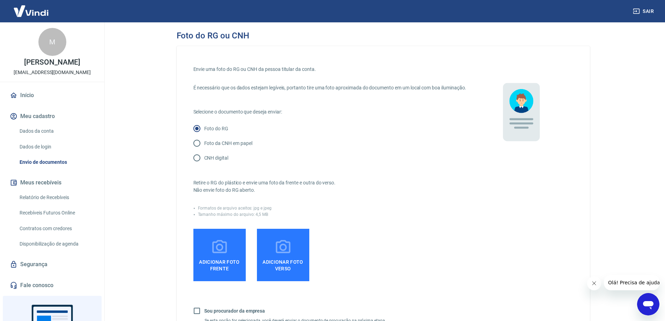
click at [228, 147] on p "Foto da CNH em papel" at bounding box center [228, 143] width 48 height 7
click at [204, 149] on input "Foto da CNH em papel" at bounding box center [197, 143] width 15 height 15
radio input "true"
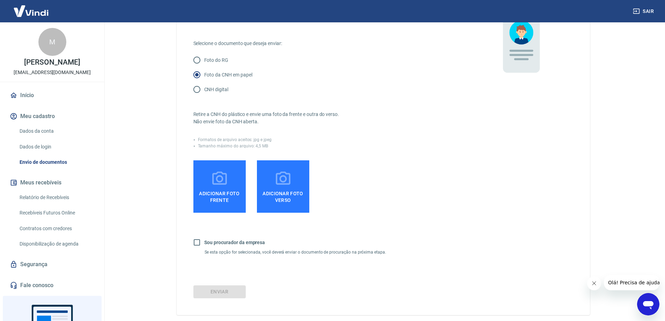
scroll to position [70, 0]
click at [221, 183] on icon at bounding box center [219, 176] width 15 height 13
click at [0, 0] on input "Adicionar foto frente" at bounding box center [0, 0] width 0 height 0
click at [465, 175] on div "Adicionar foto frente Adicionar foto verso" at bounding box center [330, 185] width 273 height 52
click at [227, 92] on p "CNH digital" at bounding box center [216, 88] width 24 height 7
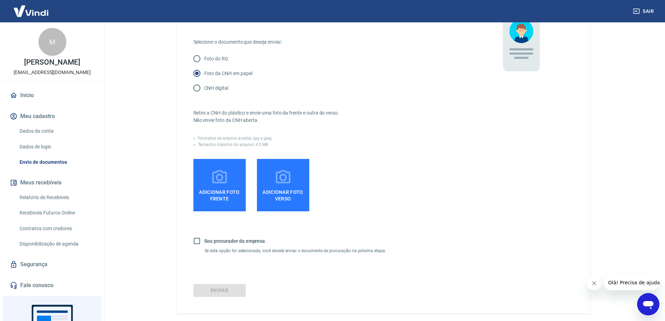
click at [204, 95] on input "CNH digital" at bounding box center [197, 88] width 15 height 15
radio input "true"
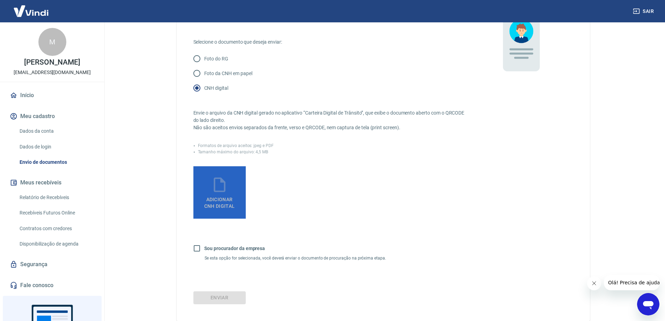
click at [204, 195] on label "Adicionar CNH Digital" at bounding box center [220, 192] width 52 height 52
click at [0, 0] on input "Adicionar CNH Digital" at bounding box center [0, 0] width 0 height 0
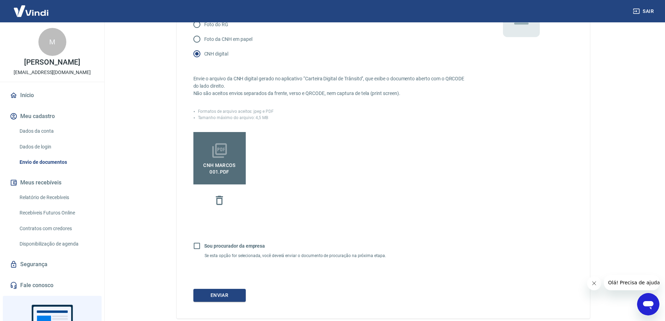
scroll to position [147, 0]
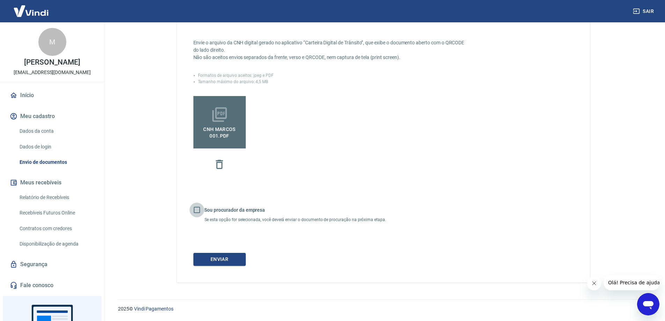
click at [196, 206] on input "Sou procurador da empresa" at bounding box center [197, 210] width 15 height 15
checkbox input "false"
click at [241, 262] on button "Enviar" at bounding box center [220, 259] width 52 height 13
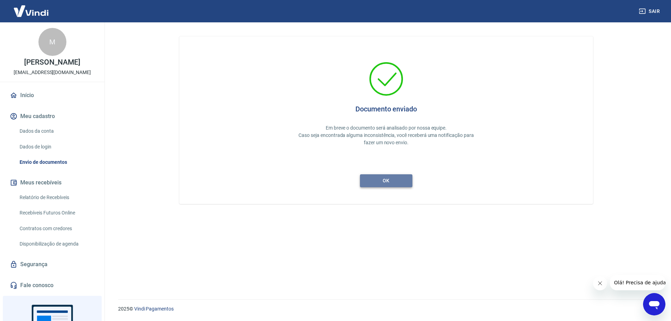
click at [394, 184] on button "ok" at bounding box center [386, 180] width 52 height 13
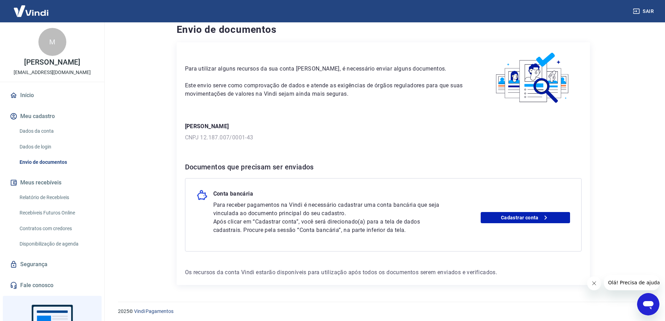
scroll to position [10, 0]
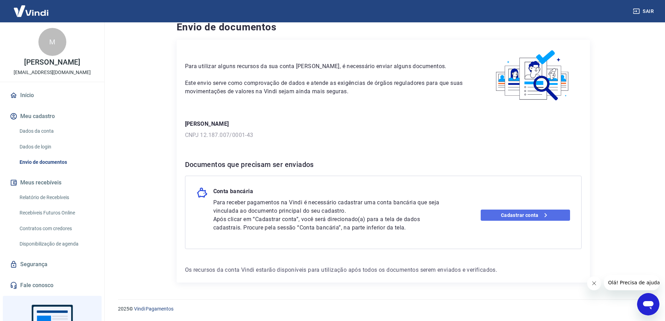
click at [528, 218] on link "Cadastrar conta" at bounding box center [525, 215] width 89 height 11
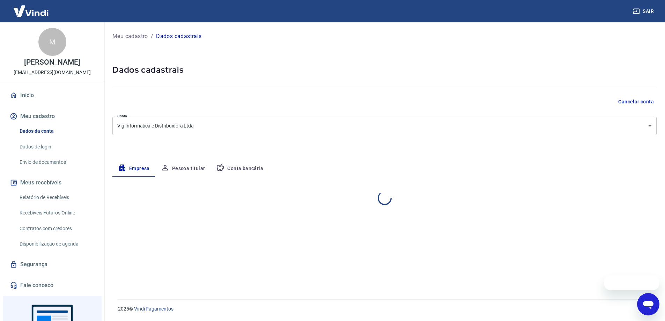
select select "SC"
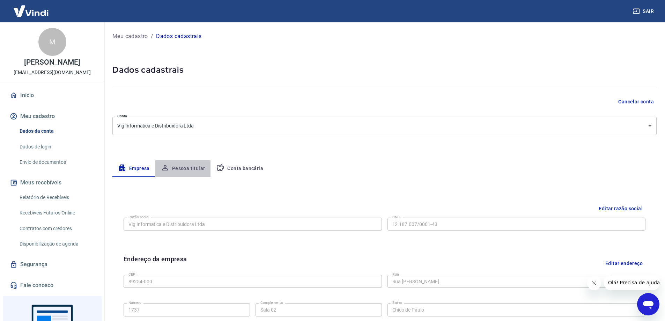
click at [186, 163] on button "Pessoa titular" at bounding box center [183, 168] width 56 height 17
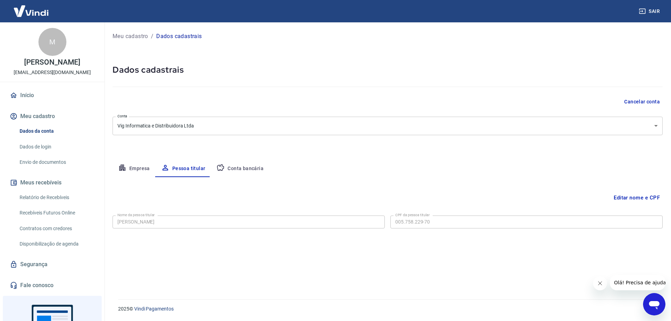
click at [228, 161] on button "Conta bancária" at bounding box center [240, 168] width 58 height 17
click at [206, 215] on div "Banco Banco" at bounding box center [248, 221] width 272 height 17
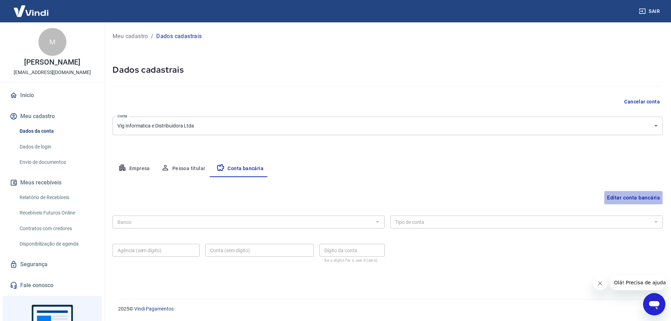
click at [626, 196] on button "Editar conta bancária" at bounding box center [633, 197] width 58 height 13
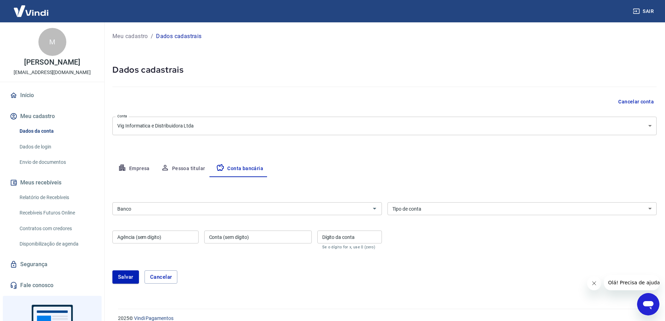
click at [176, 212] on input "Banco" at bounding box center [242, 208] width 254 height 9
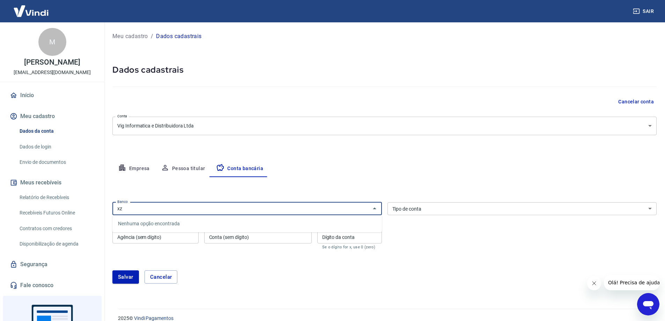
type input "x"
click at [184, 222] on li "033 - SANTANDER S.A." at bounding box center [247, 224] width 270 height 12
type input "033 - SANTANDER S.A."
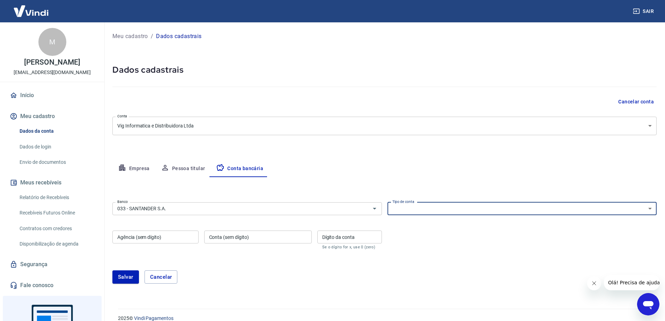
click at [444, 205] on select "Conta Corrente Conta Poupança" at bounding box center [523, 208] width 270 height 13
select select "1"
click at [388, 202] on select "Conta Corrente Conta Poupança" at bounding box center [523, 208] width 270 height 13
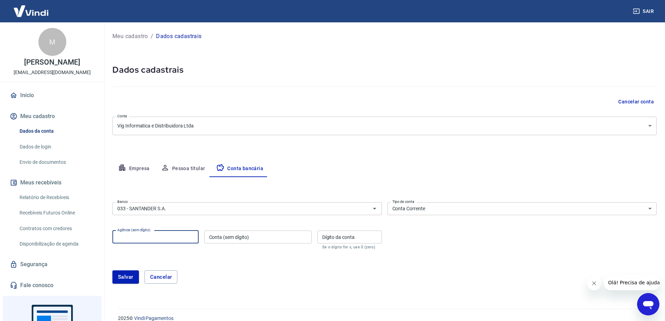
click at [170, 238] on input "Agência (sem dígito)" at bounding box center [155, 237] width 86 height 13
type input "3963"
click at [231, 231] on div "Conta (sem dígito) Conta (sem dígito)" at bounding box center [258, 240] width 108 height 19
type input "13001294"
click at [350, 235] on input "Dígito da conta" at bounding box center [350, 237] width 65 height 13
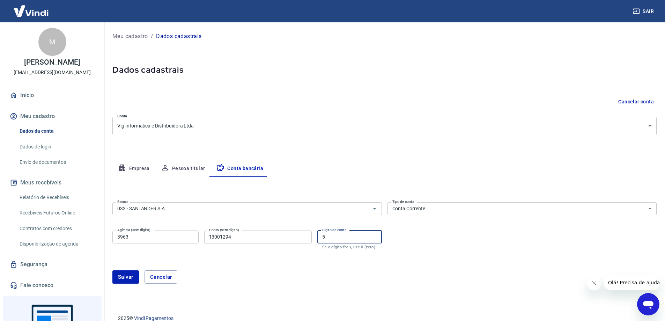
type input "5"
drag, startPoint x: 219, startPoint y: 237, endPoint x: 241, endPoint y: 237, distance: 21.7
click at [241, 237] on input "13001294" at bounding box center [258, 237] width 108 height 13
click at [265, 277] on div "[PERSON_NAME]" at bounding box center [384, 276] width 545 height 13
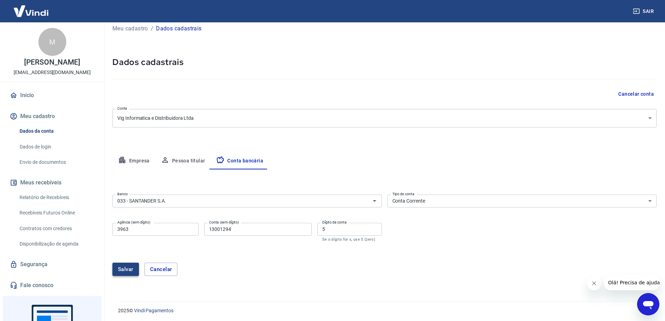
scroll to position [9, 0]
click at [122, 267] on button "Salvar" at bounding box center [125, 267] width 27 height 13
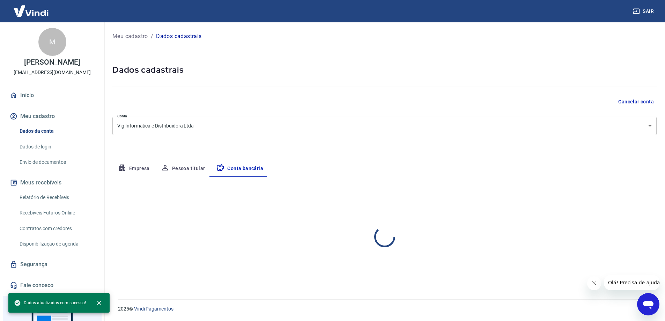
scroll to position [0, 0]
select select "1"
click at [38, 98] on link "Início" at bounding box center [52, 95] width 88 height 15
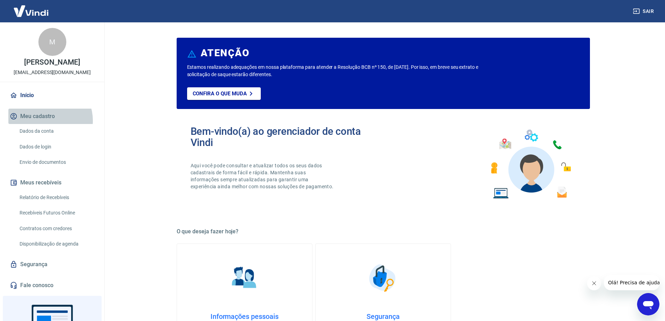
click at [47, 121] on button "Meu cadastro" at bounding box center [52, 116] width 88 height 15
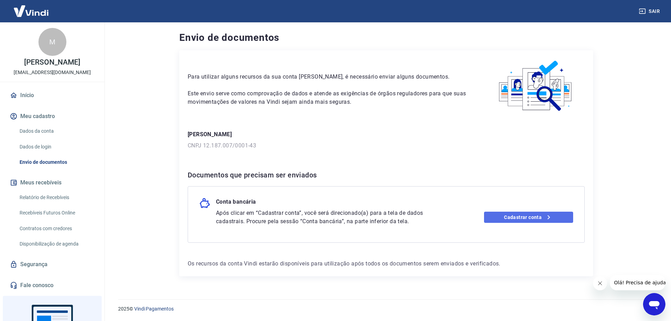
click at [511, 220] on link "Cadastrar conta" at bounding box center [528, 217] width 89 height 11
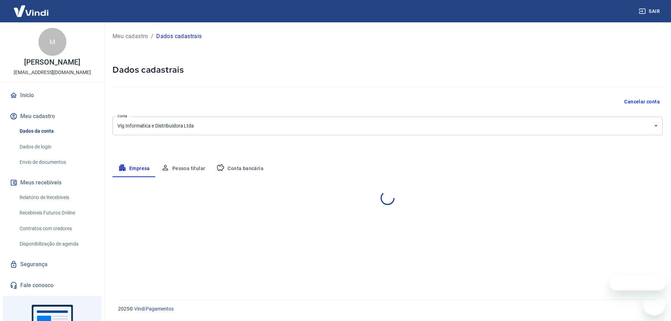
select select "SC"
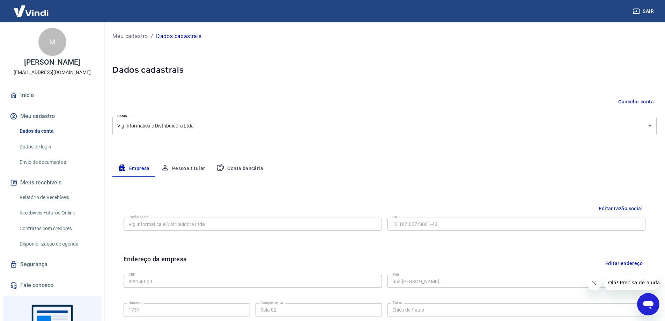
click at [246, 174] on button "Conta bancária" at bounding box center [240, 168] width 58 height 17
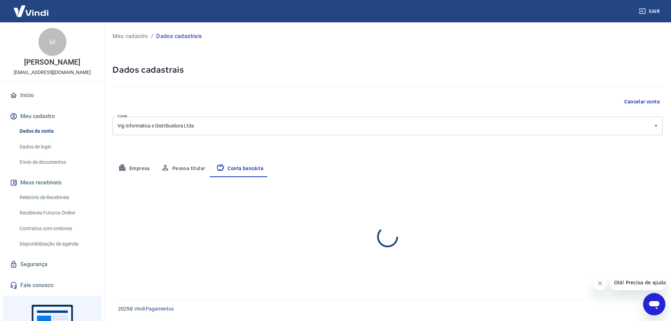
select select "1"
